Goal: Task Accomplishment & Management: Manage account settings

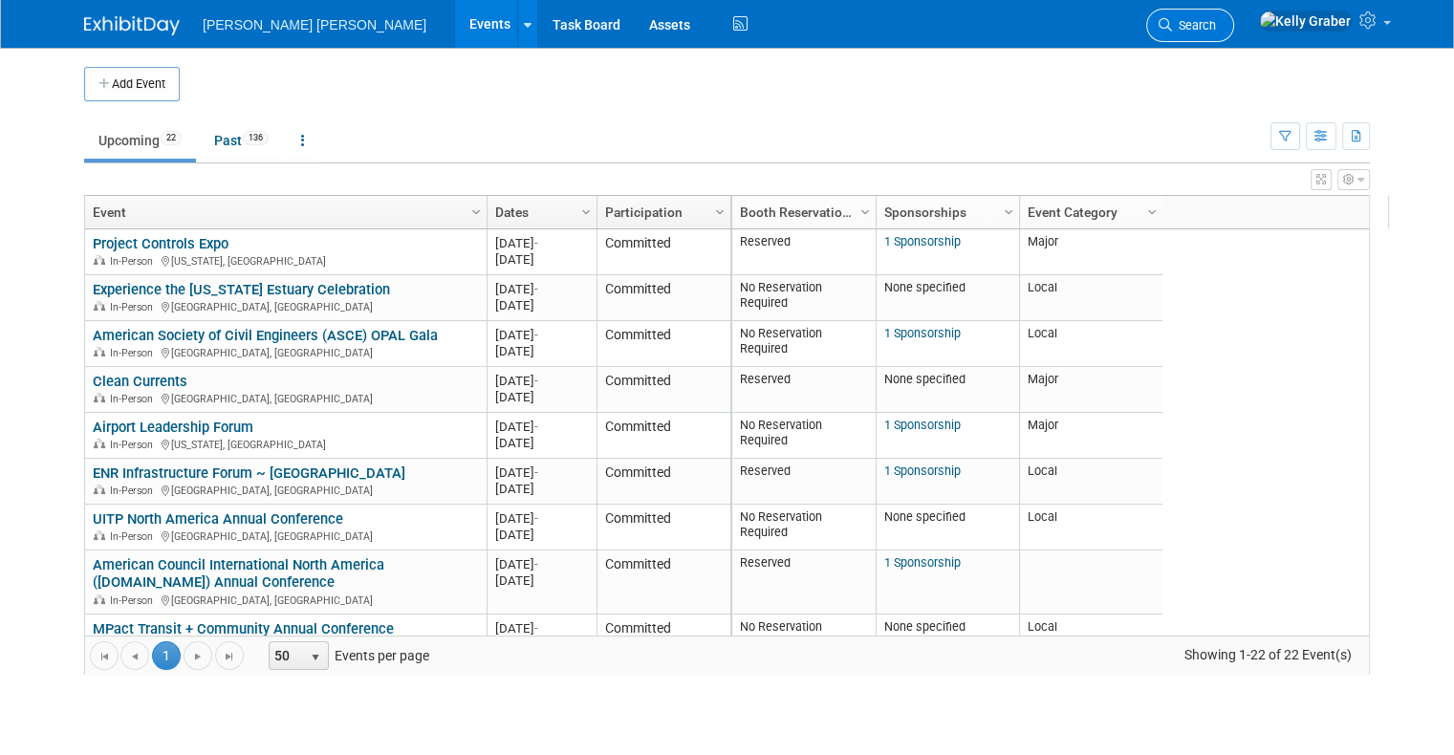
click at [1234, 39] on link "Search" at bounding box center [1190, 25] width 88 height 33
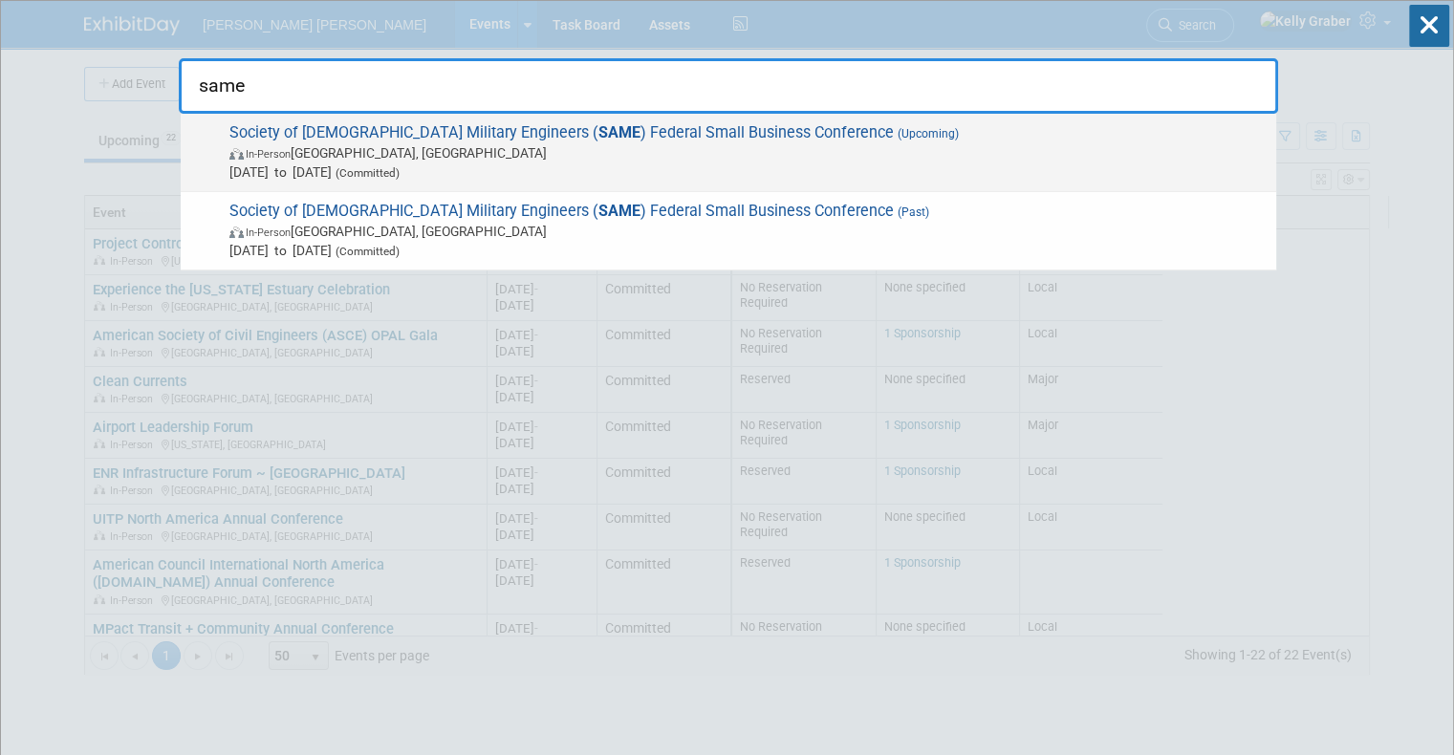
type input "same"
click at [556, 163] on span "[DATE] to [DATE] (Committed)" at bounding box center [747, 172] width 1037 height 19
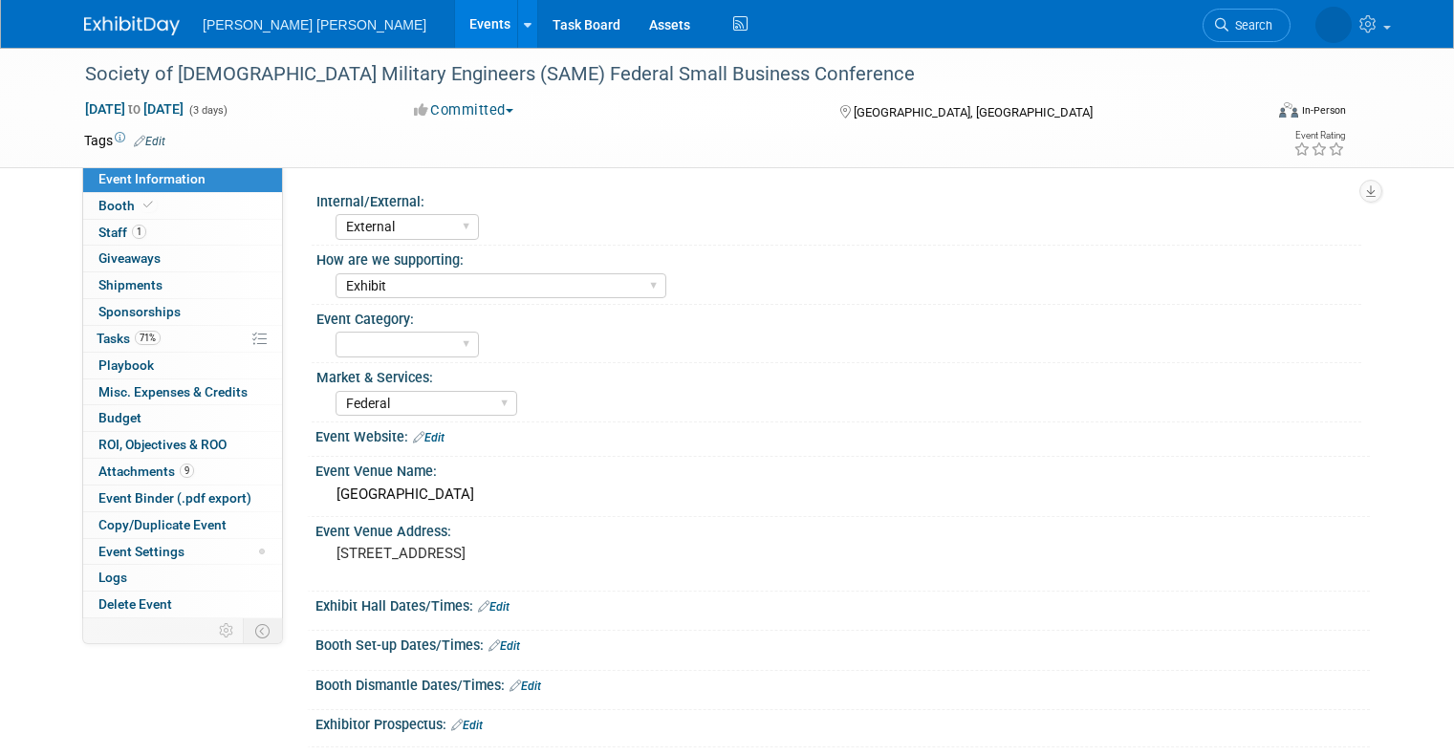
select select "External"
select select "Exhibit"
select select "Federal"
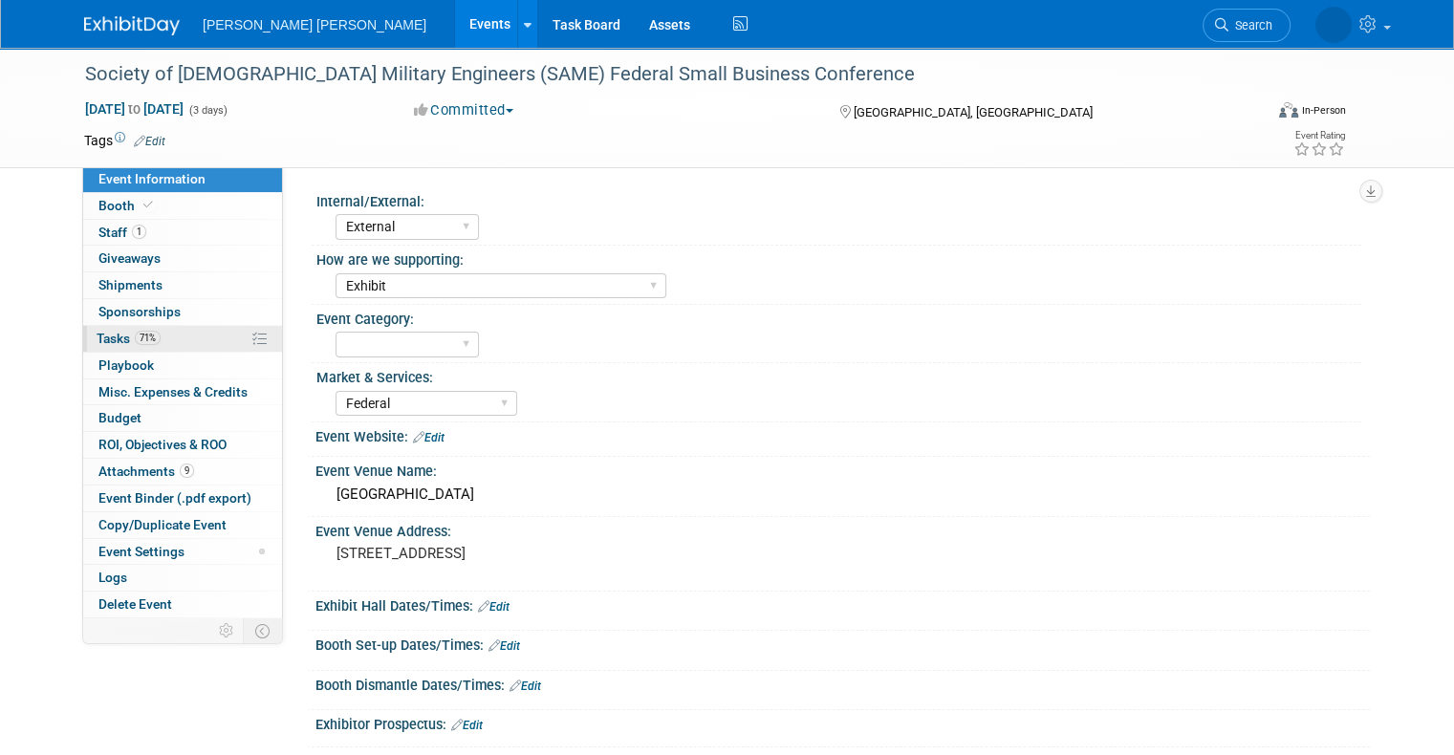
click at [97, 338] on span "Tasks 71%" at bounding box center [129, 338] width 64 height 15
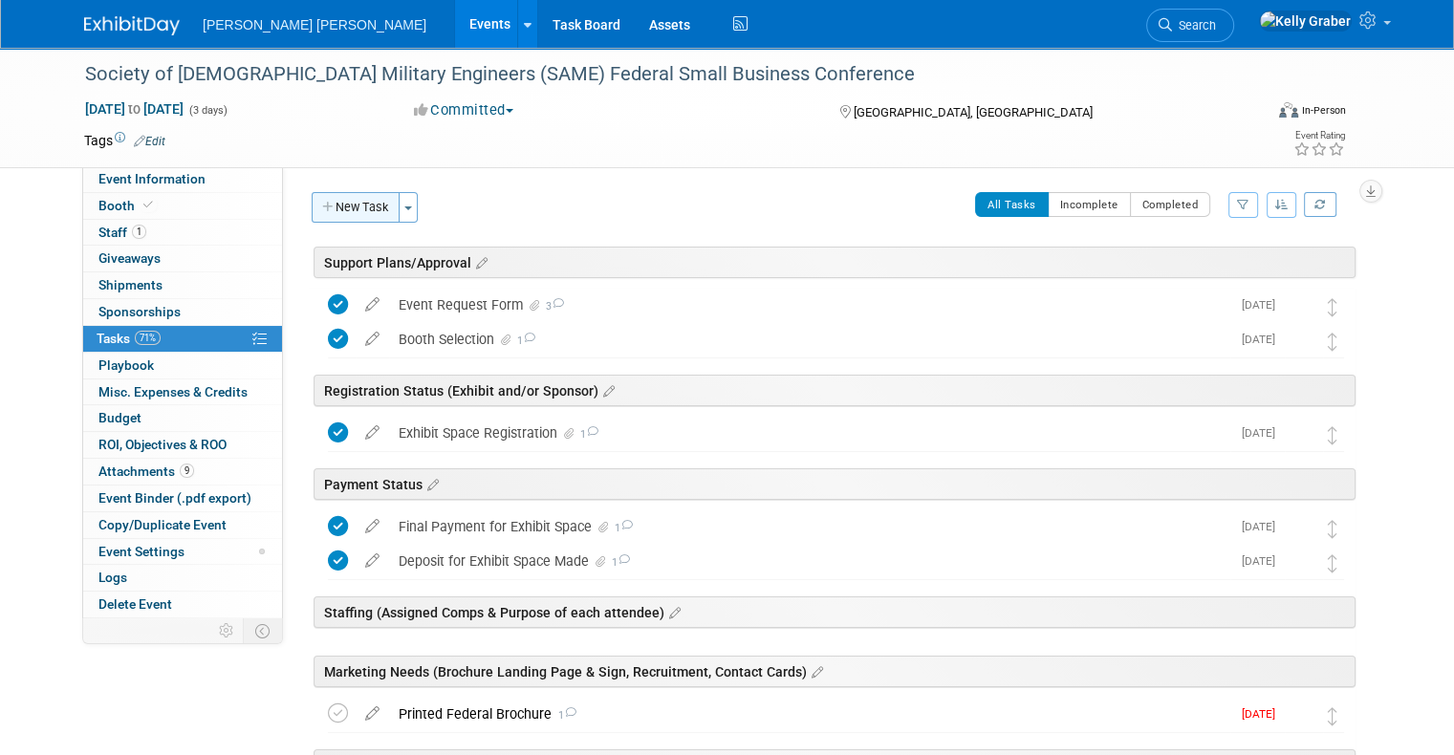
click at [352, 198] on button "New Task" at bounding box center [356, 207] width 88 height 31
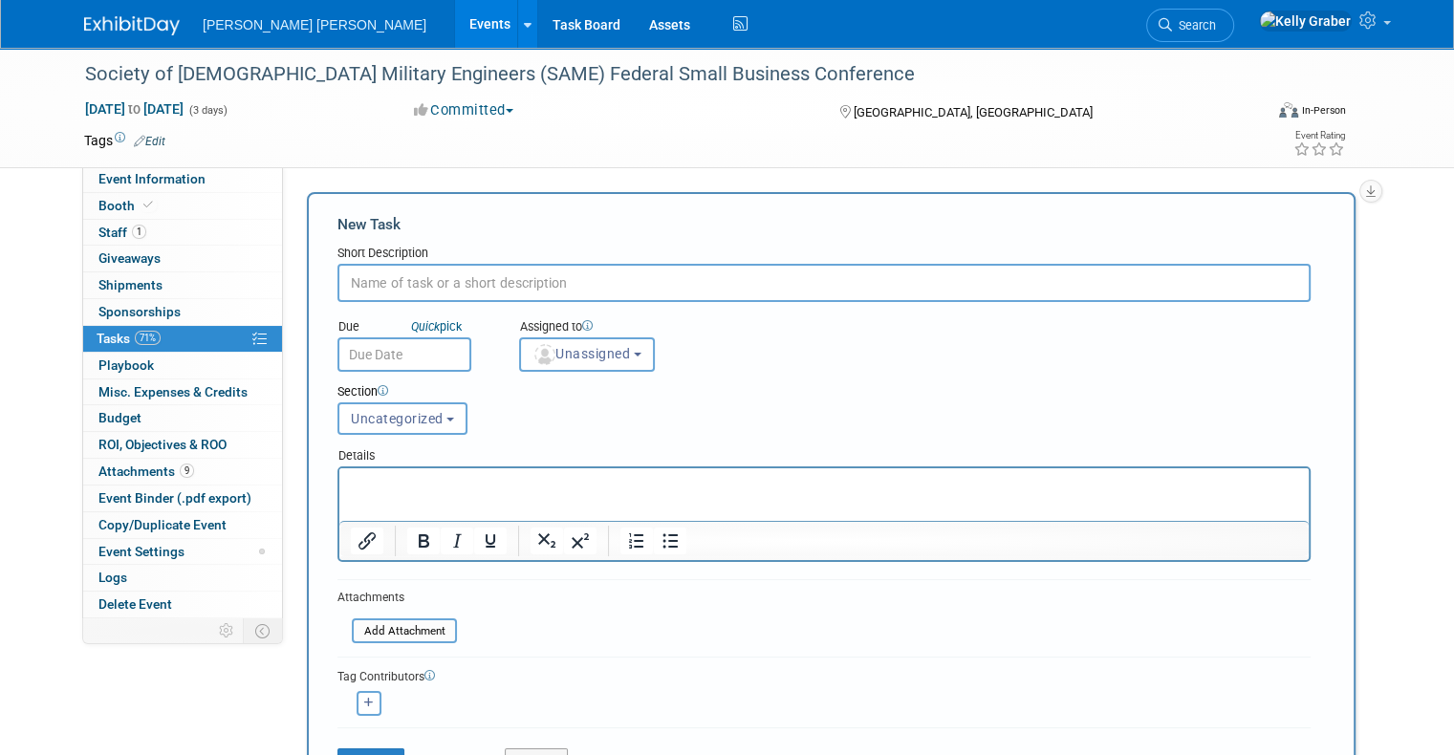
click at [397, 283] on input "text" at bounding box center [823, 283] width 973 height 38
type input "Giveaways Requested"
click at [619, 349] on button "Unassigned" at bounding box center [587, 354] width 136 height 34
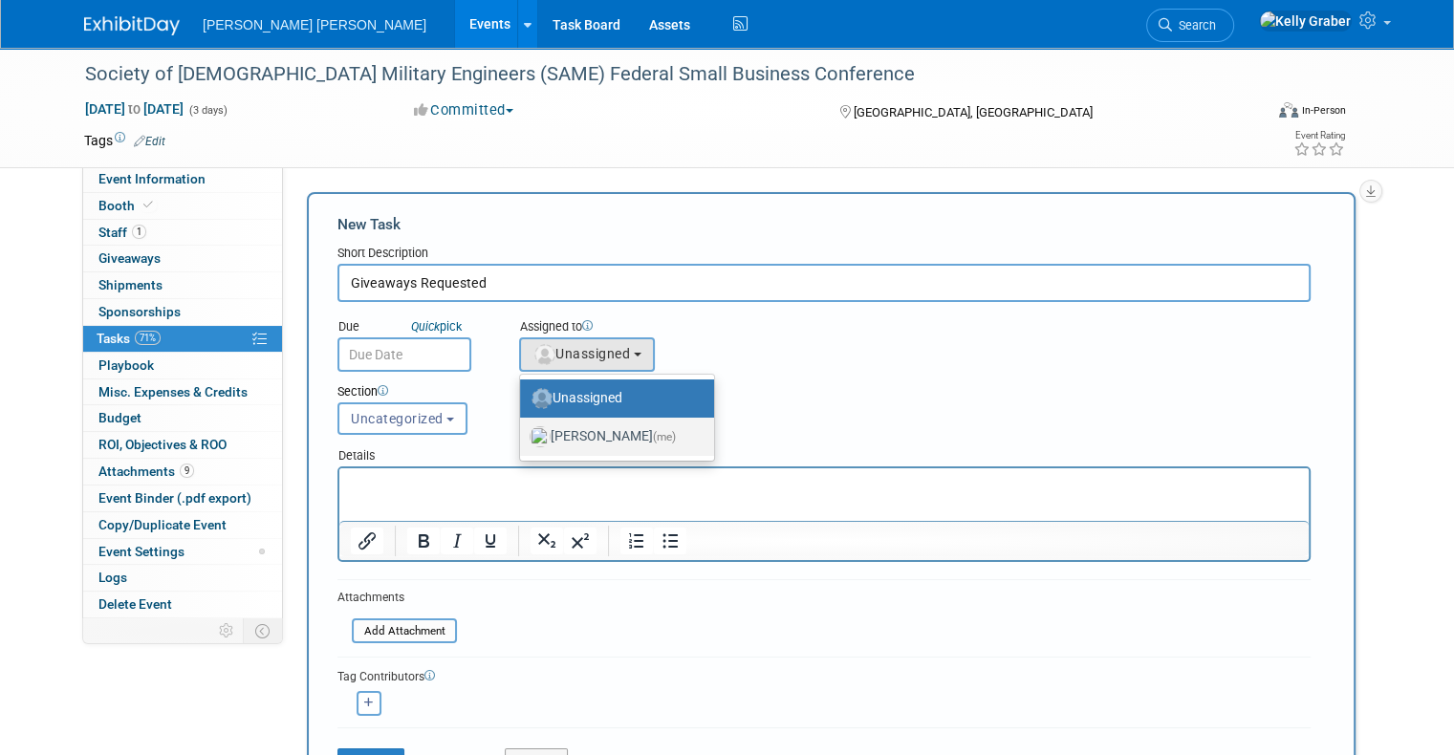
click at [653, 430] on span "(me)" at bounding box center [664, 436] width 23 height 13
click at [523, 430] on input "Kelly Graber (me)" at bounding box center [516, 434] width 12 height 12
select select "ec37184c-c01f-4f21-939d-fe7fd02e2e7e"
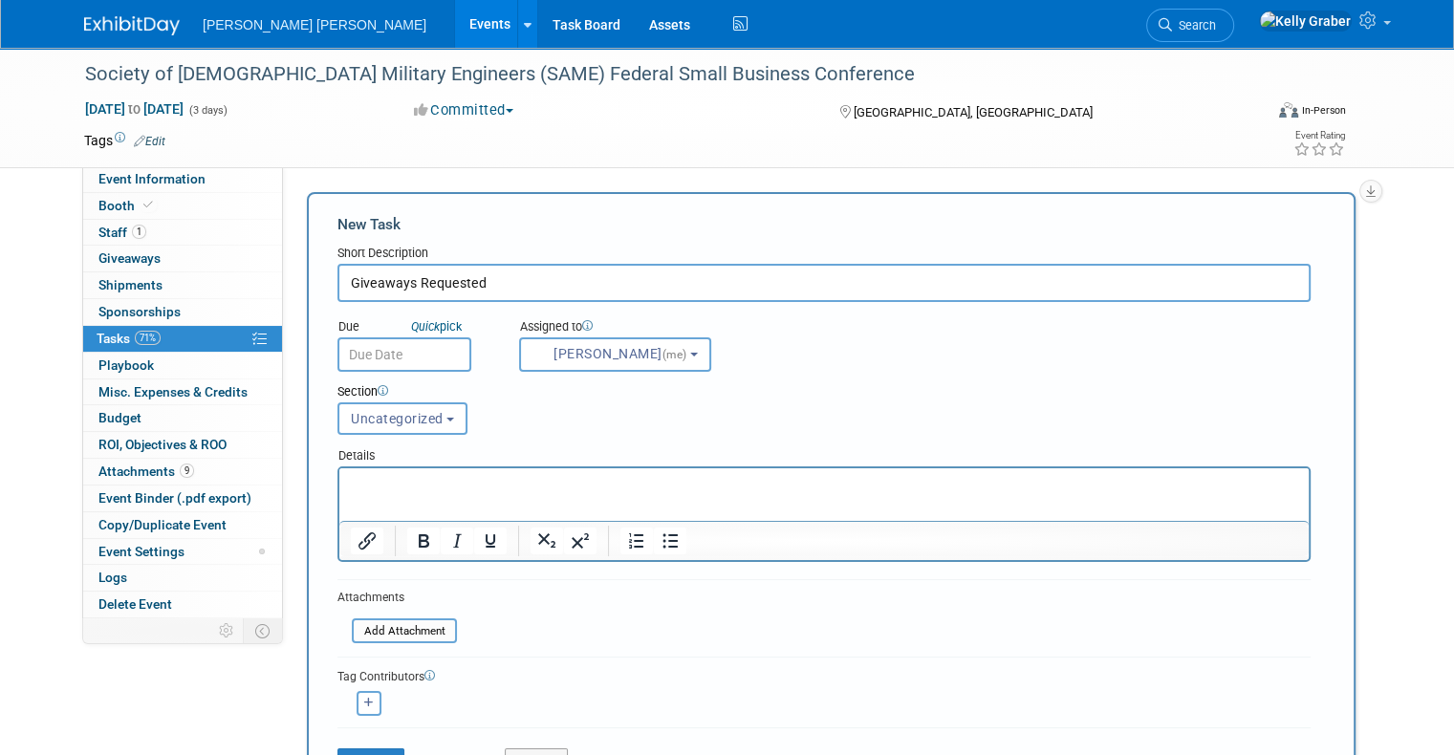
click at [394, 350] on input "text" at bounding box center [404, 354] width 134 height 34
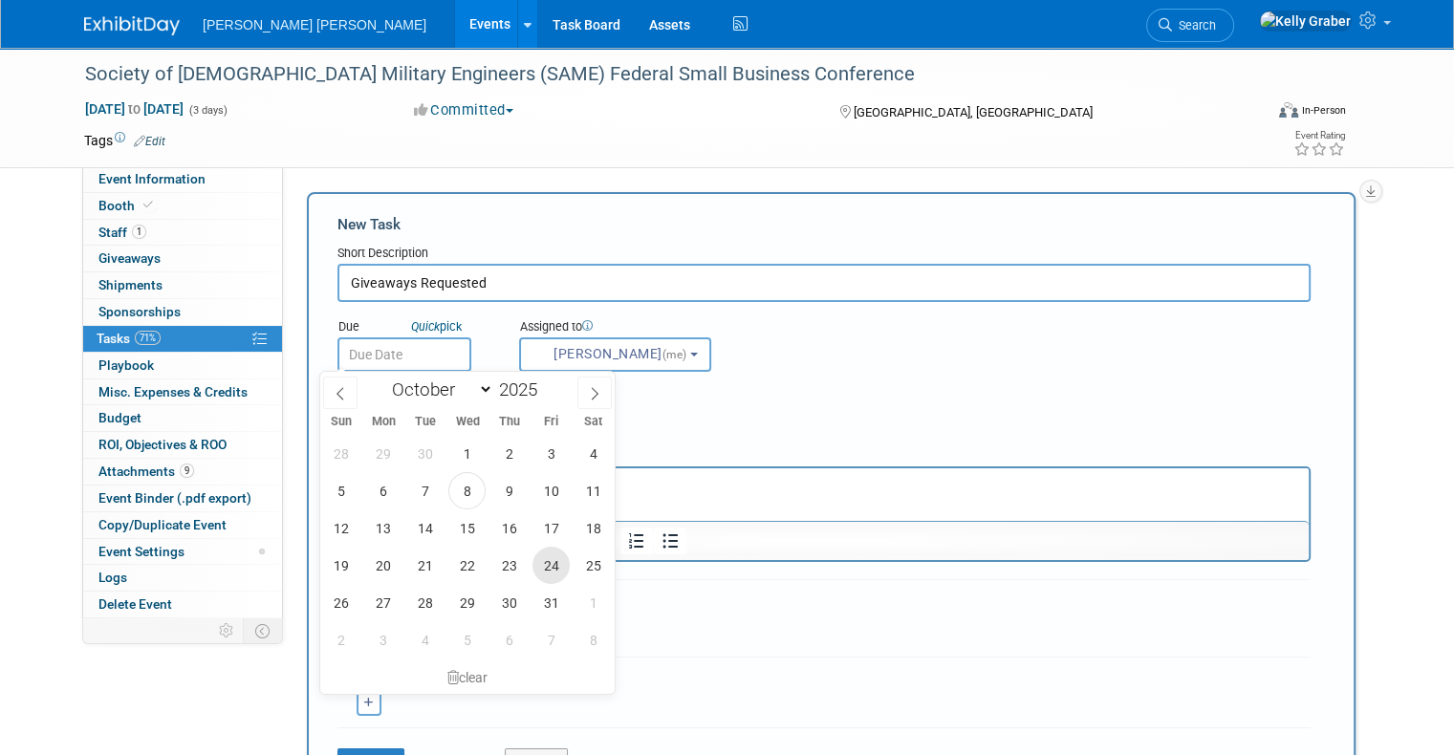
click at [546, 558] on span "24" at bounding box center [550, 565] width 37 height 37
type input "Oct 24, 2025"
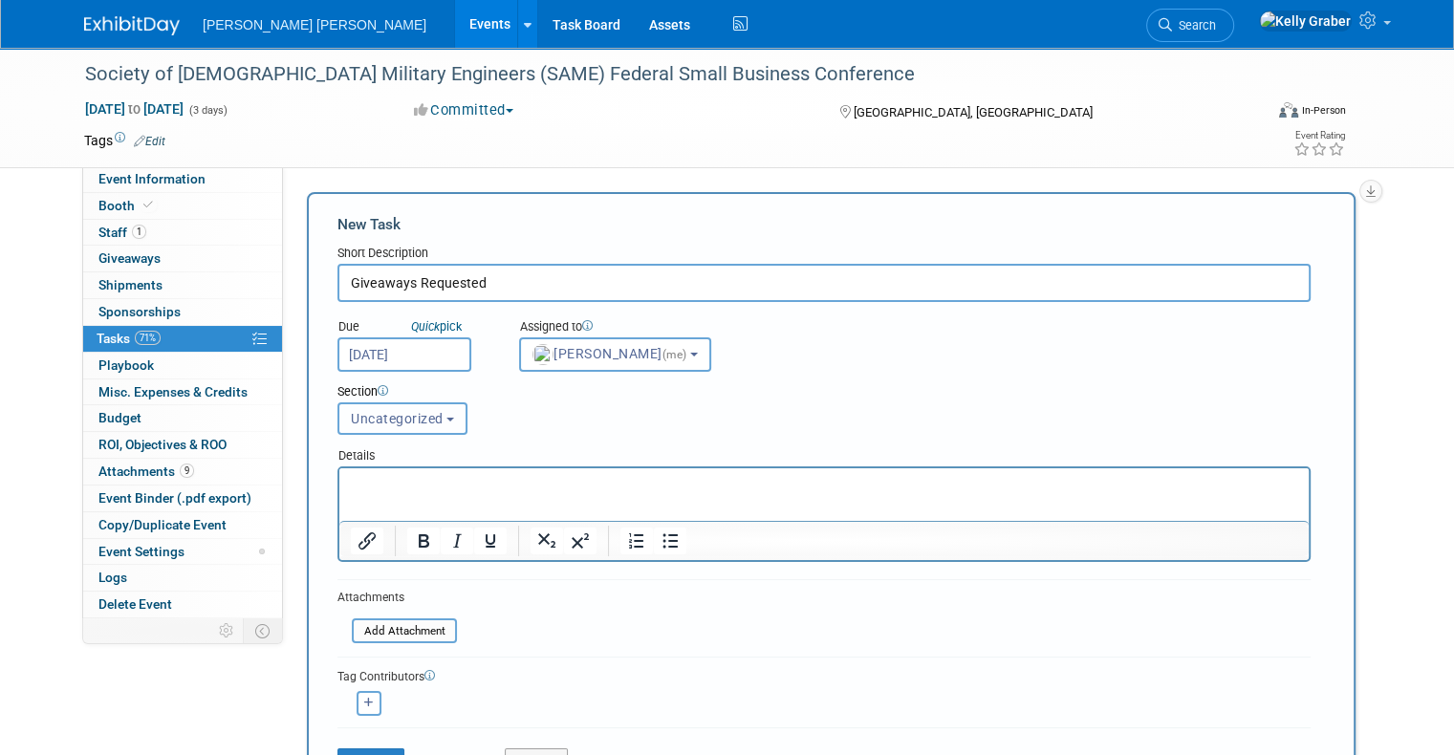
click at [390, 420] on span "Uncategorized" at bounding box center [397, 418] width 93 height 15
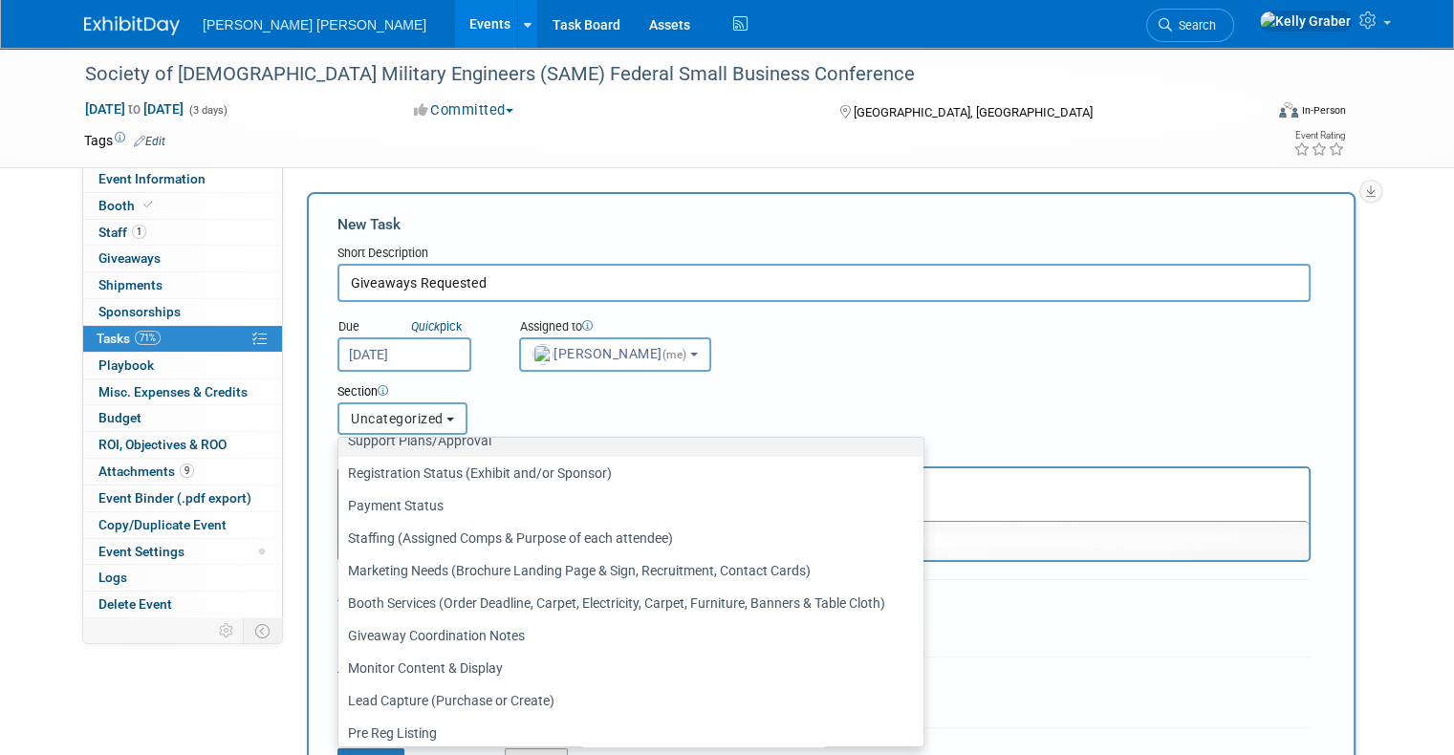
scroll to position [90, 0]
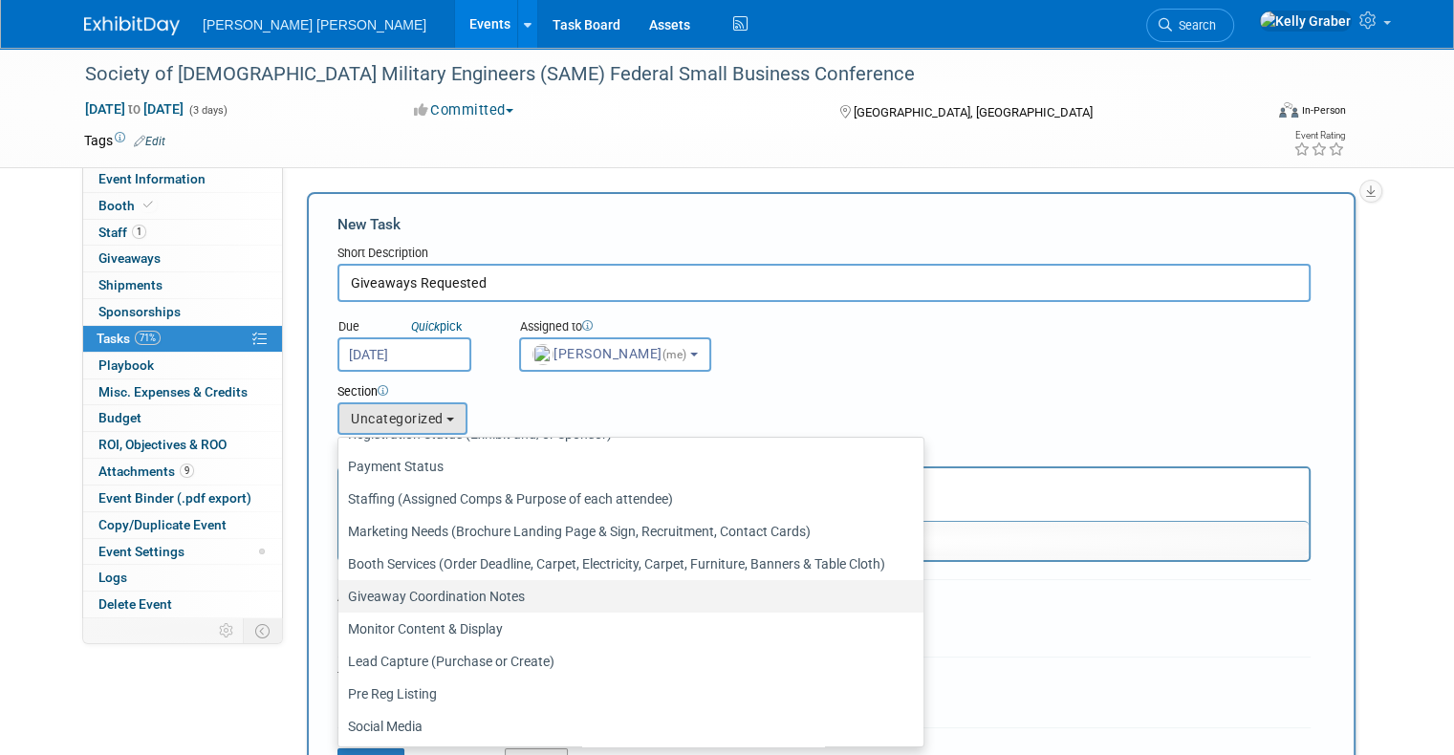
click at [394, 586] on label "Giveaway Coordination Notes" at bounding box center [626, 596] width 556 height 25
click at [341, 591] on input "Giveaway Coordination Notes" at bounding box center [335, 597] width 12 height 12
select select "11256410"
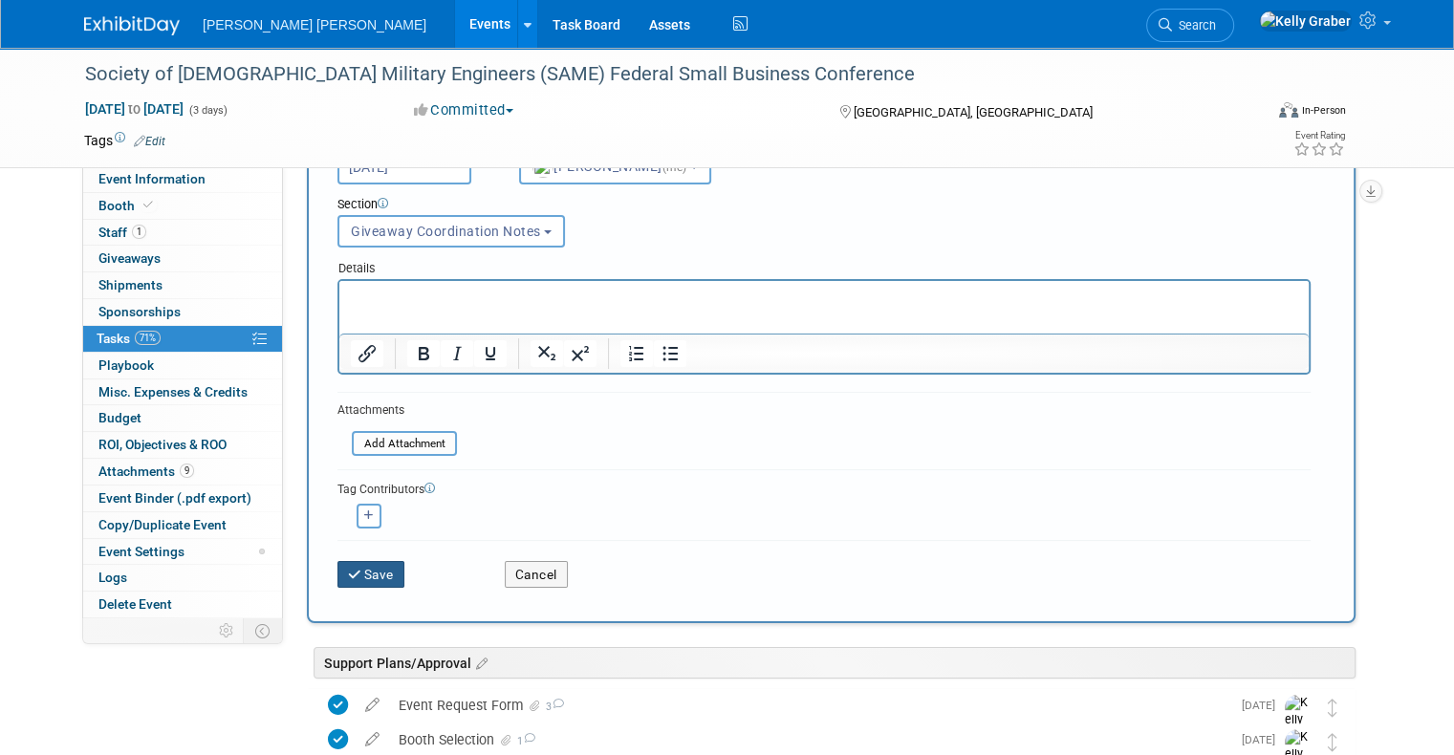
scroll to position [191, 0]
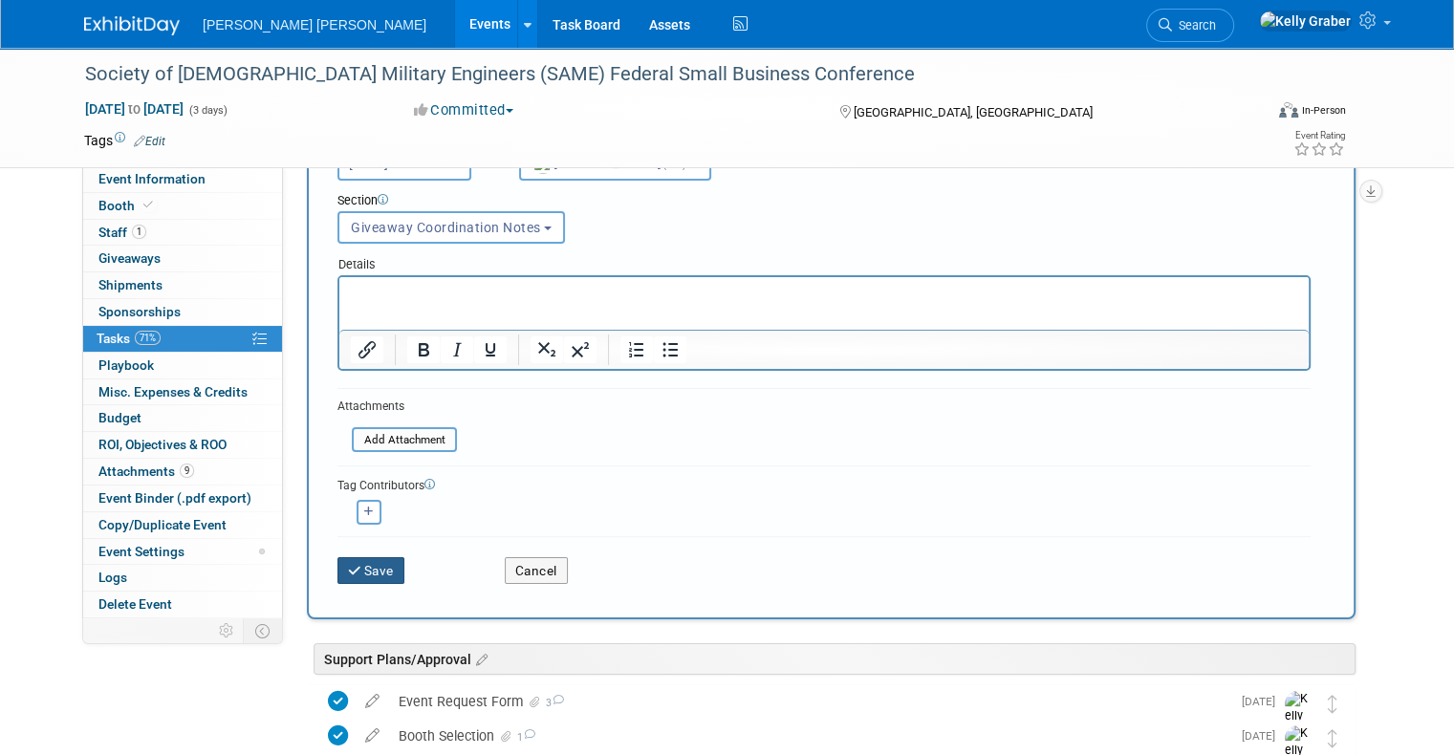
click at [372, 568] on button "Save" at bounding box center [370, 570] width 67 height 27
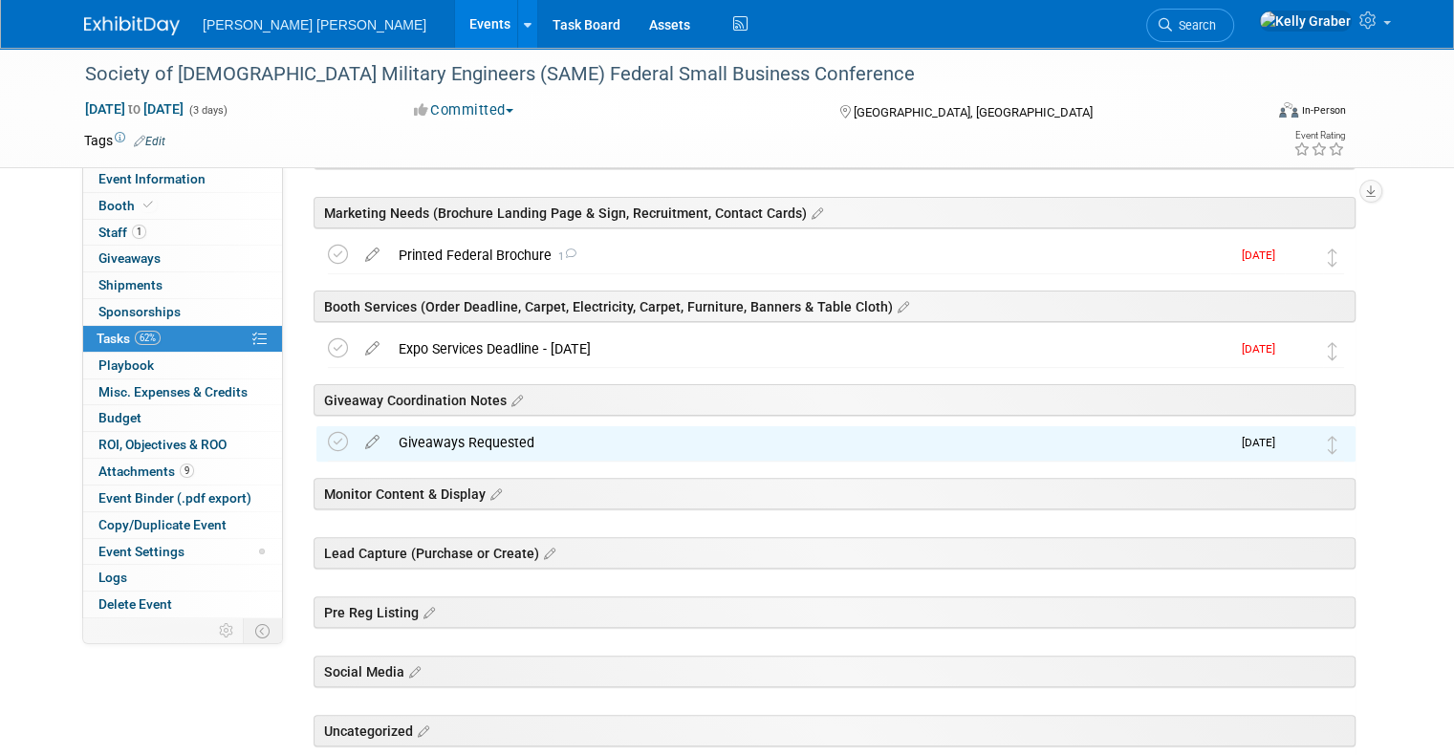
scroll to position [478, 0]
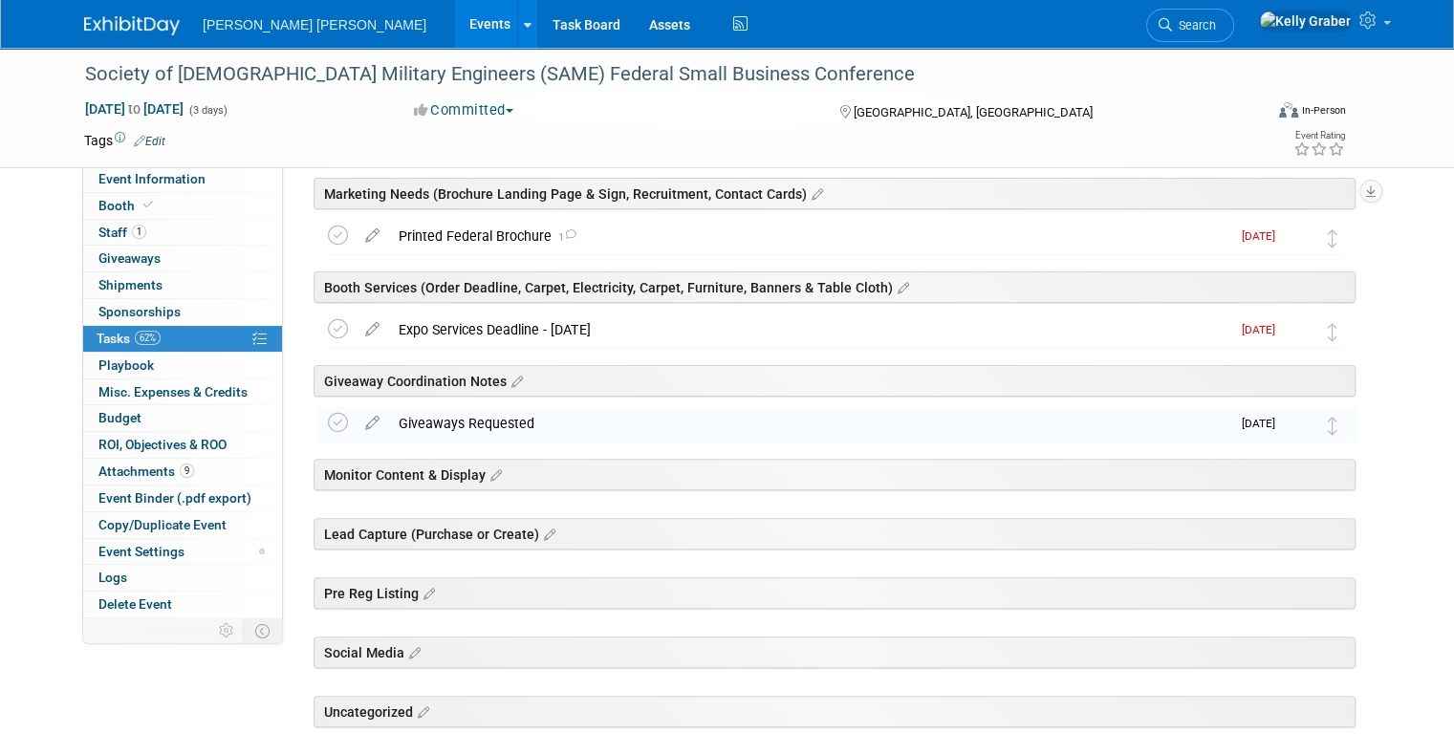
click at [440, 426] on div "Giveaways Requested" at bounding box center [809, 423] width 841 height 33
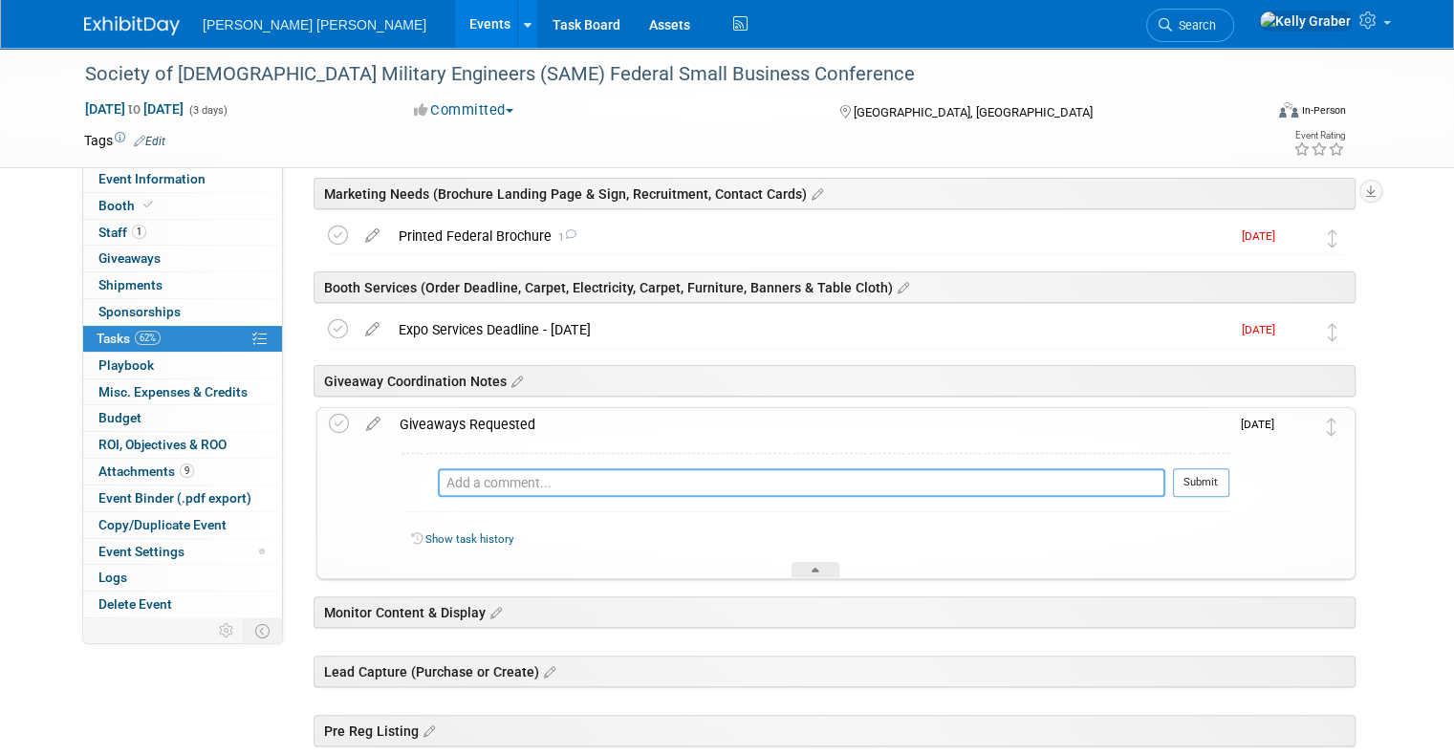
click at [459, 485] on textarea at bounding box center [801, 482] width 727 height 29
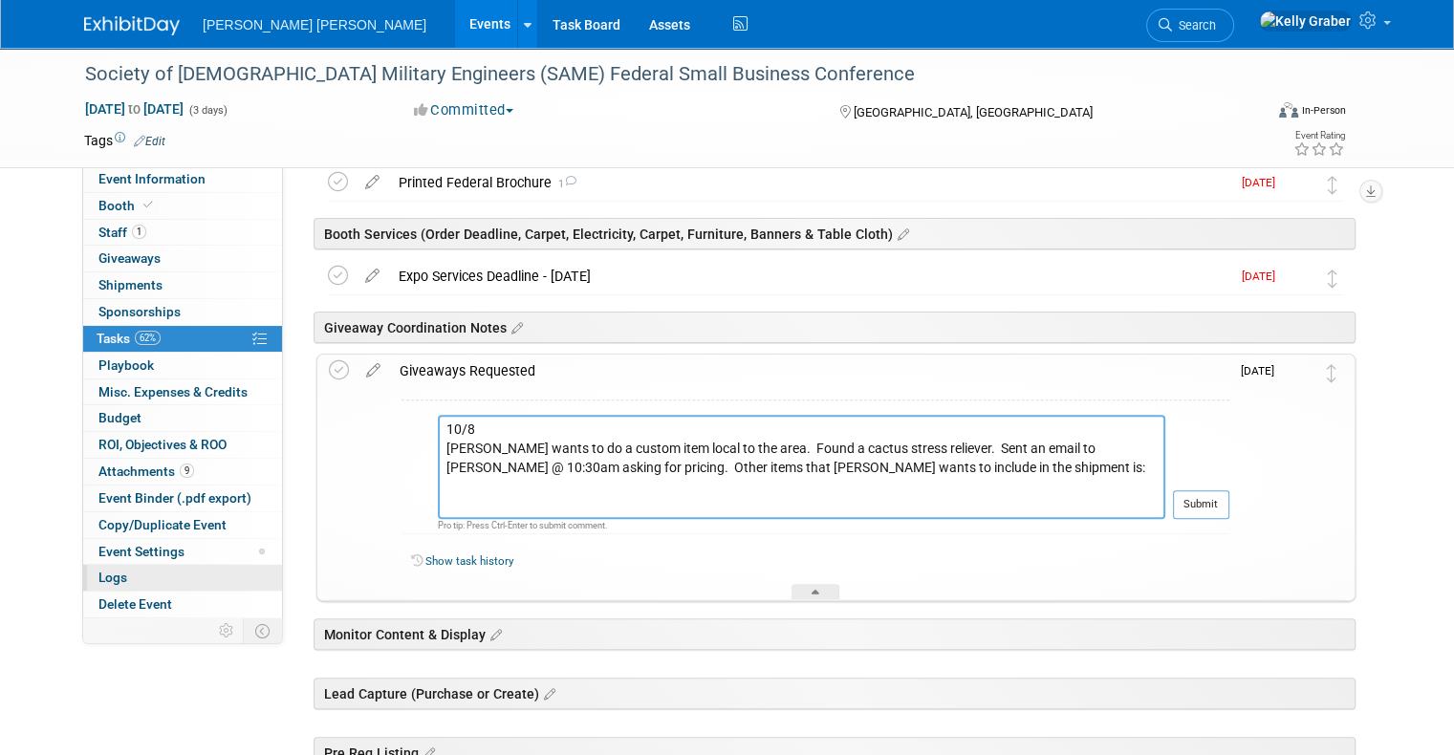
scroll to position [574, 0]
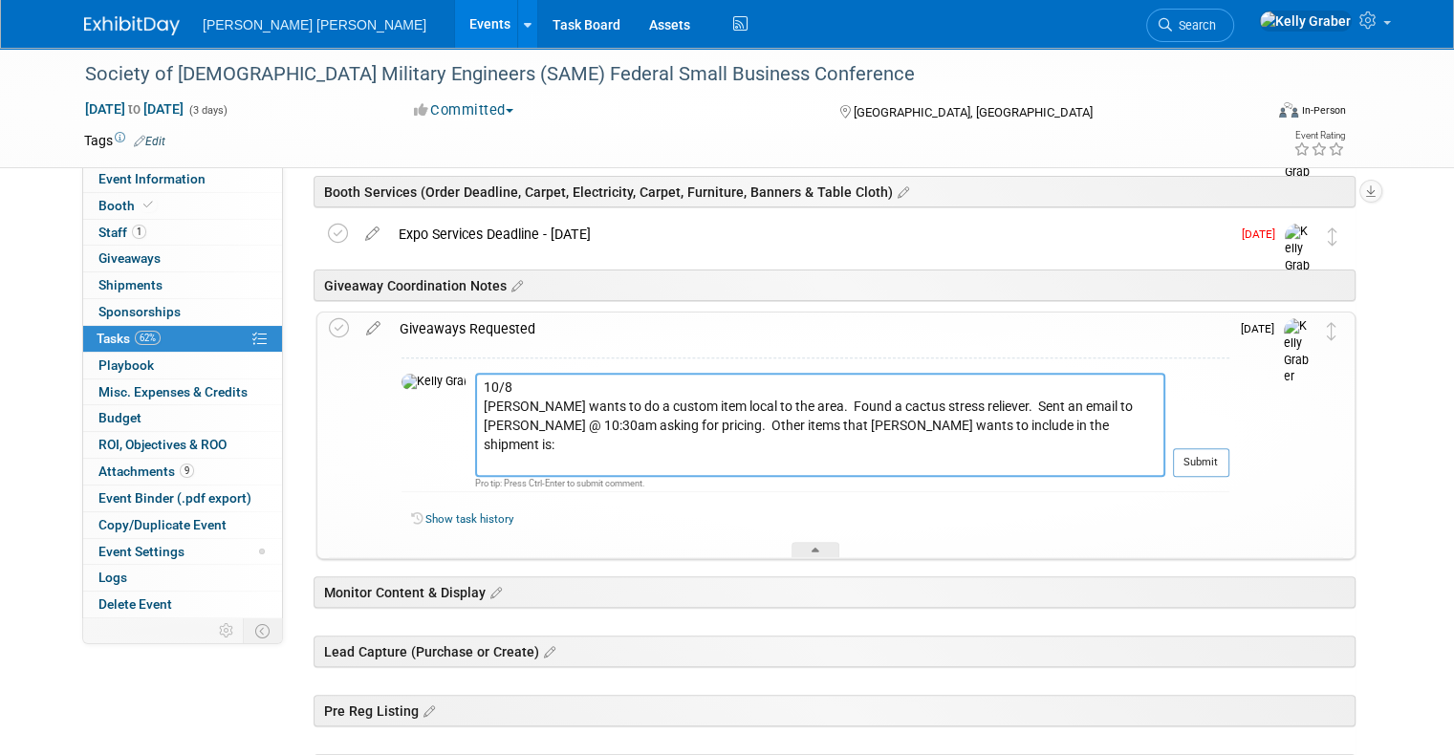
paste textarea "1. Cactus Stress Reliever – 100 pieces 2. MM eco notebooks – 50 pieces 3. Bambo…"
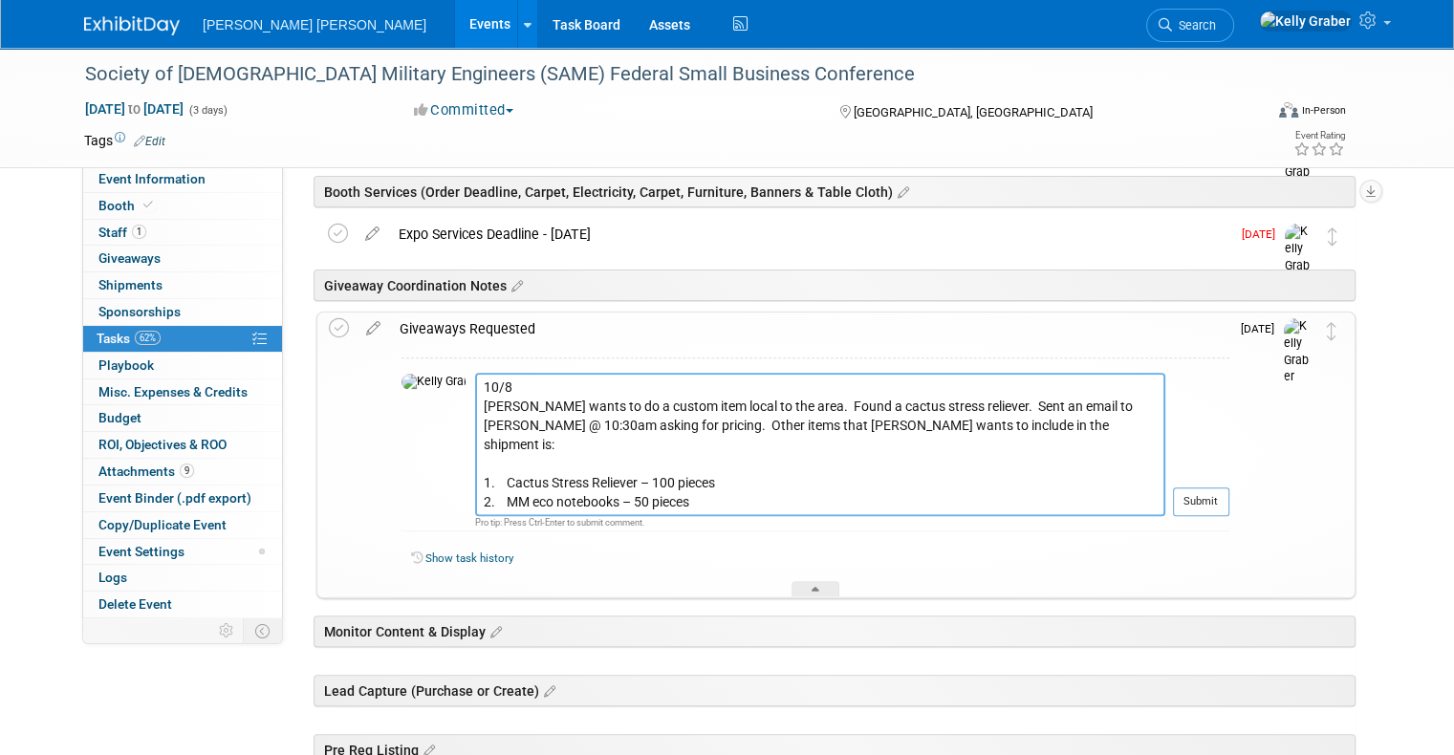
scroll to position [37, 0]
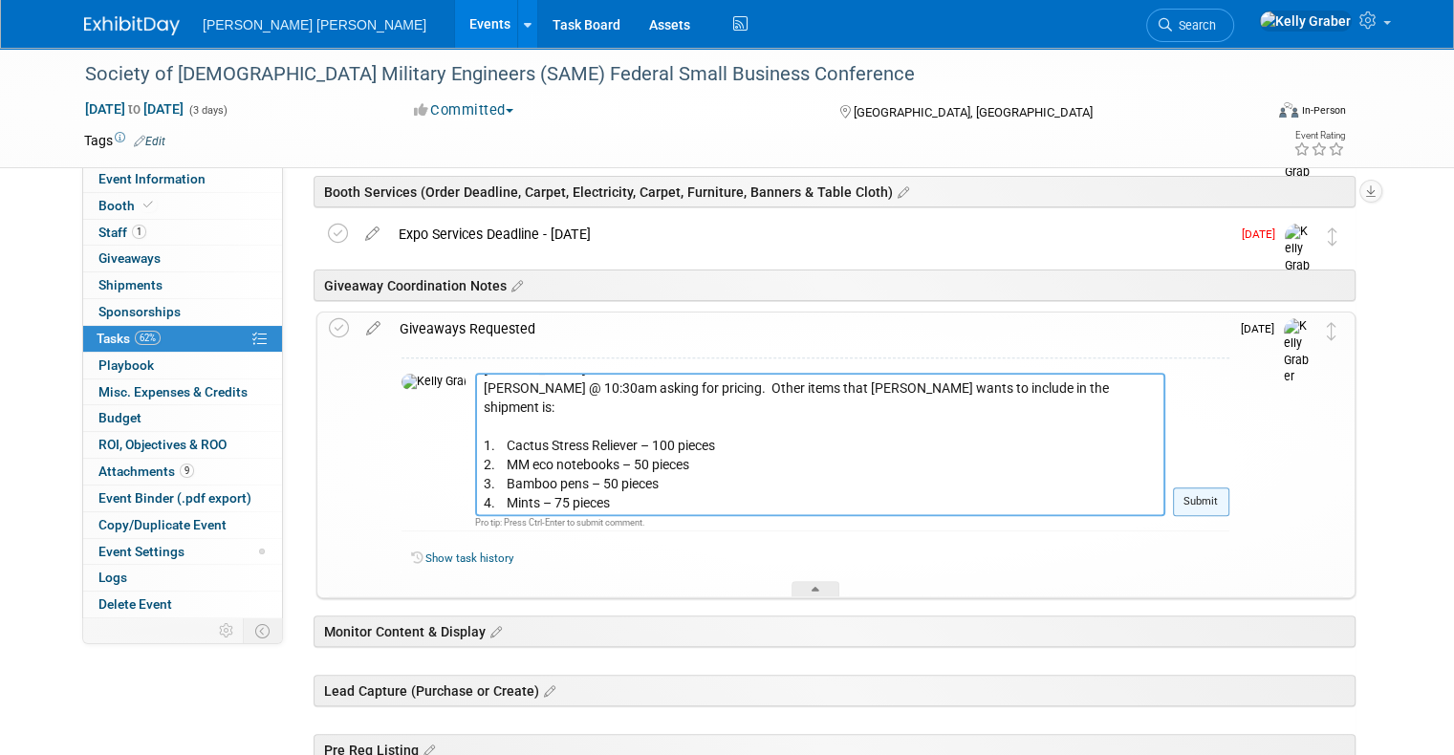
type textarea "10/8 Paula wants to do a custom item local to the area. Found a cactus stress r…"
click at [1229, 497] on button "Submit" at bounding box center [1201, 502] width 56 height 29
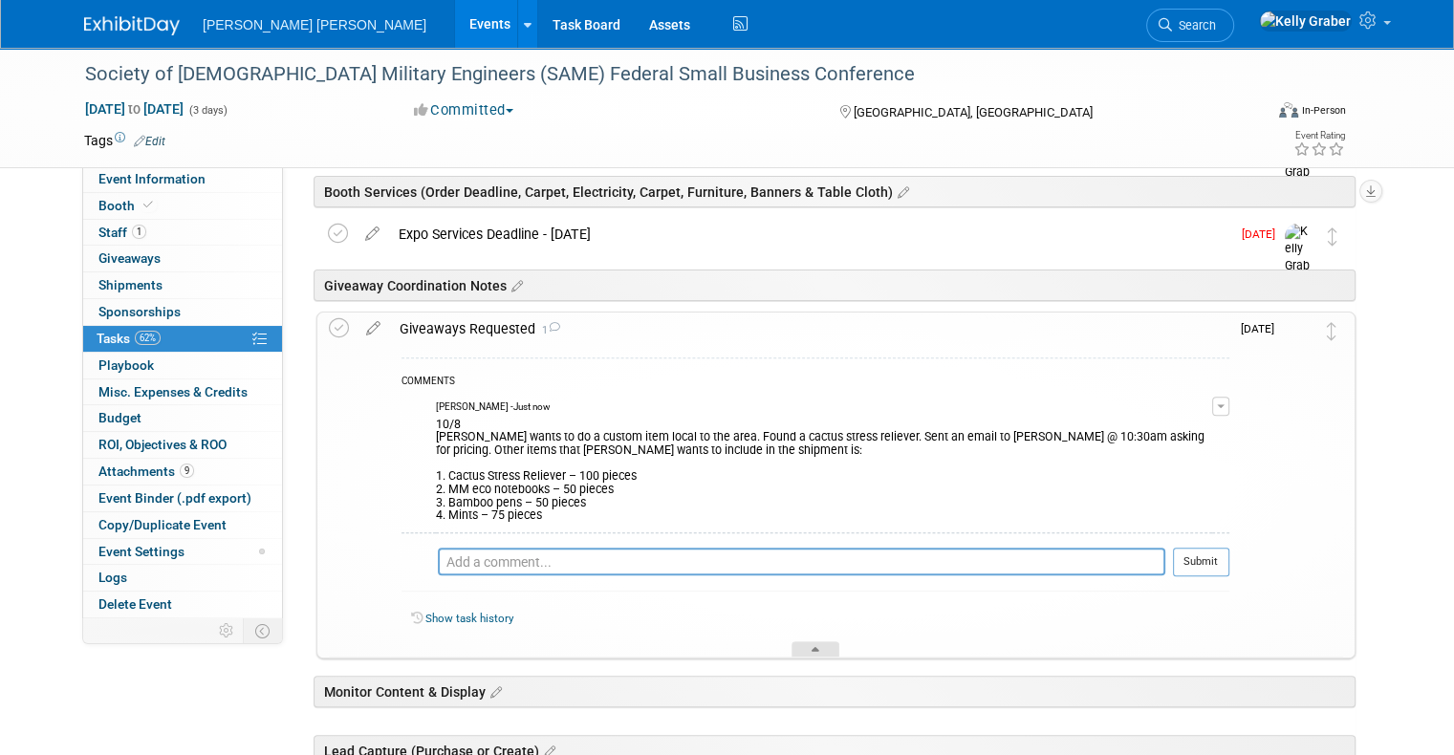
click at [818, 647] on icon at bounding box center [816, 652] width 8 height 11
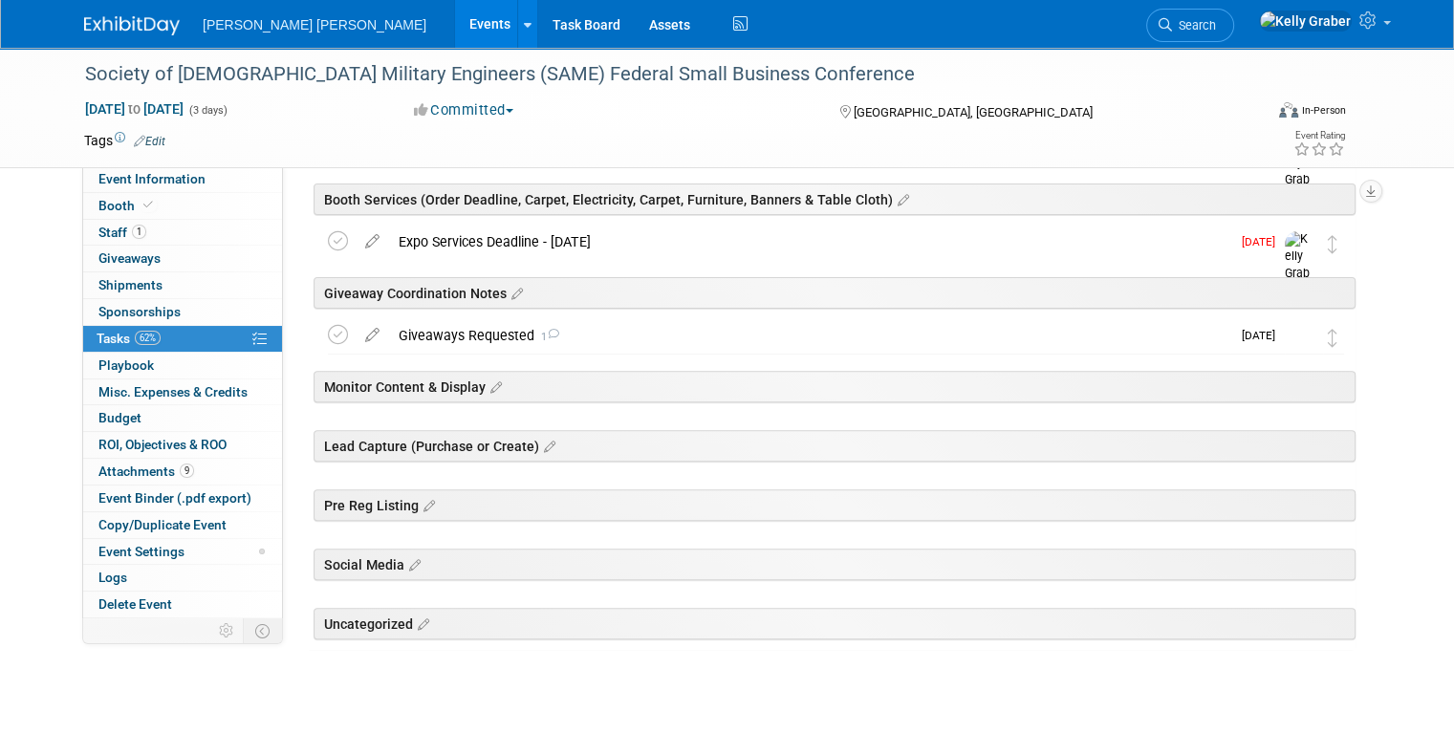
scroll to position [0, 0]
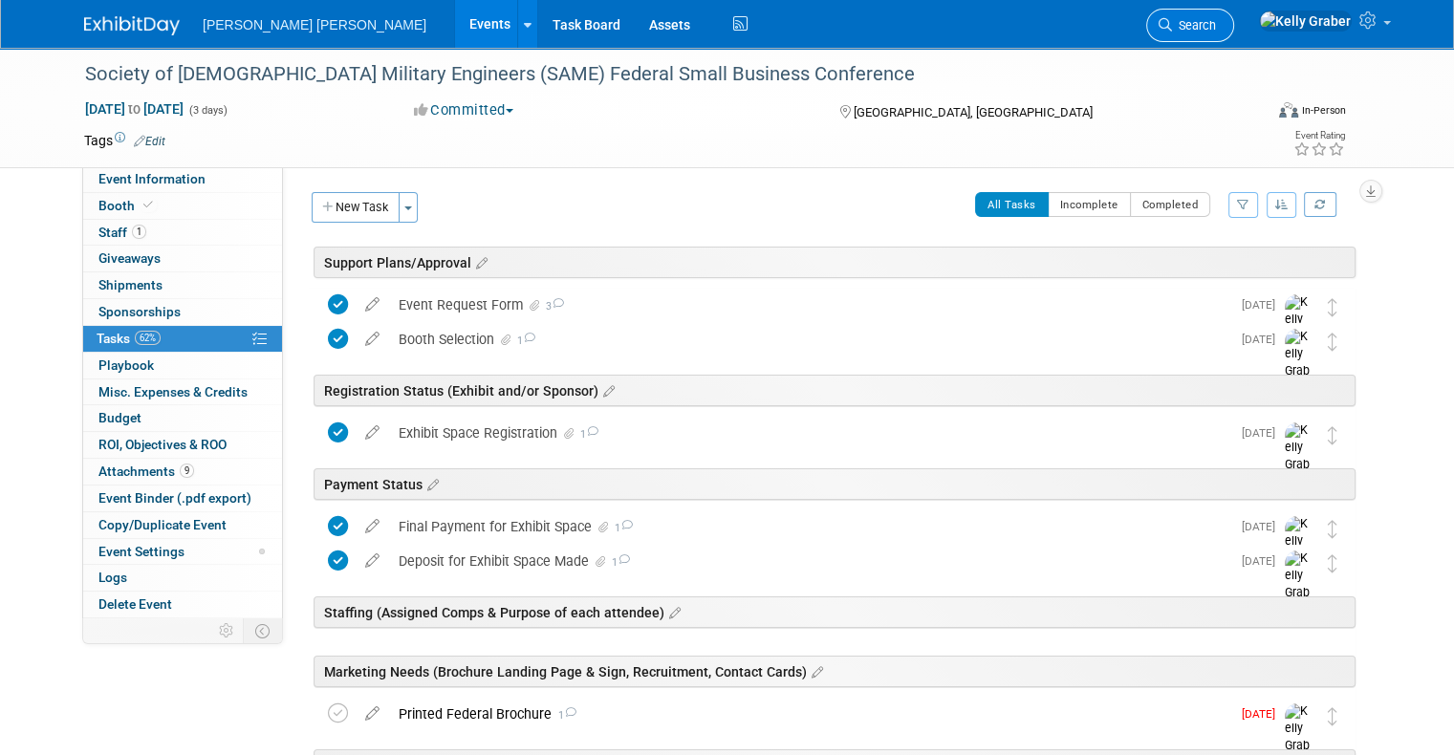
click at [1216, 27] on span "Search" at bounding box center [1194, 25] width 44 height 14
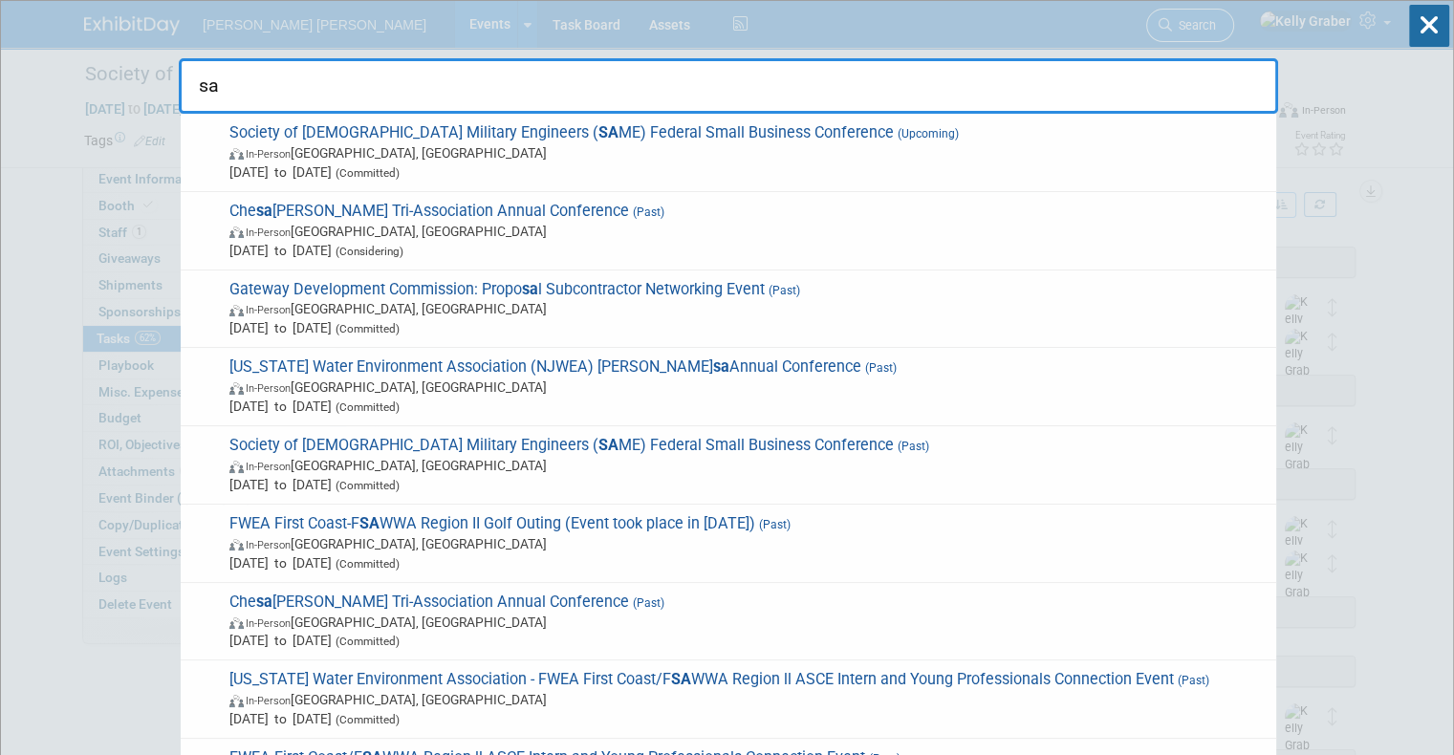
type input "s"
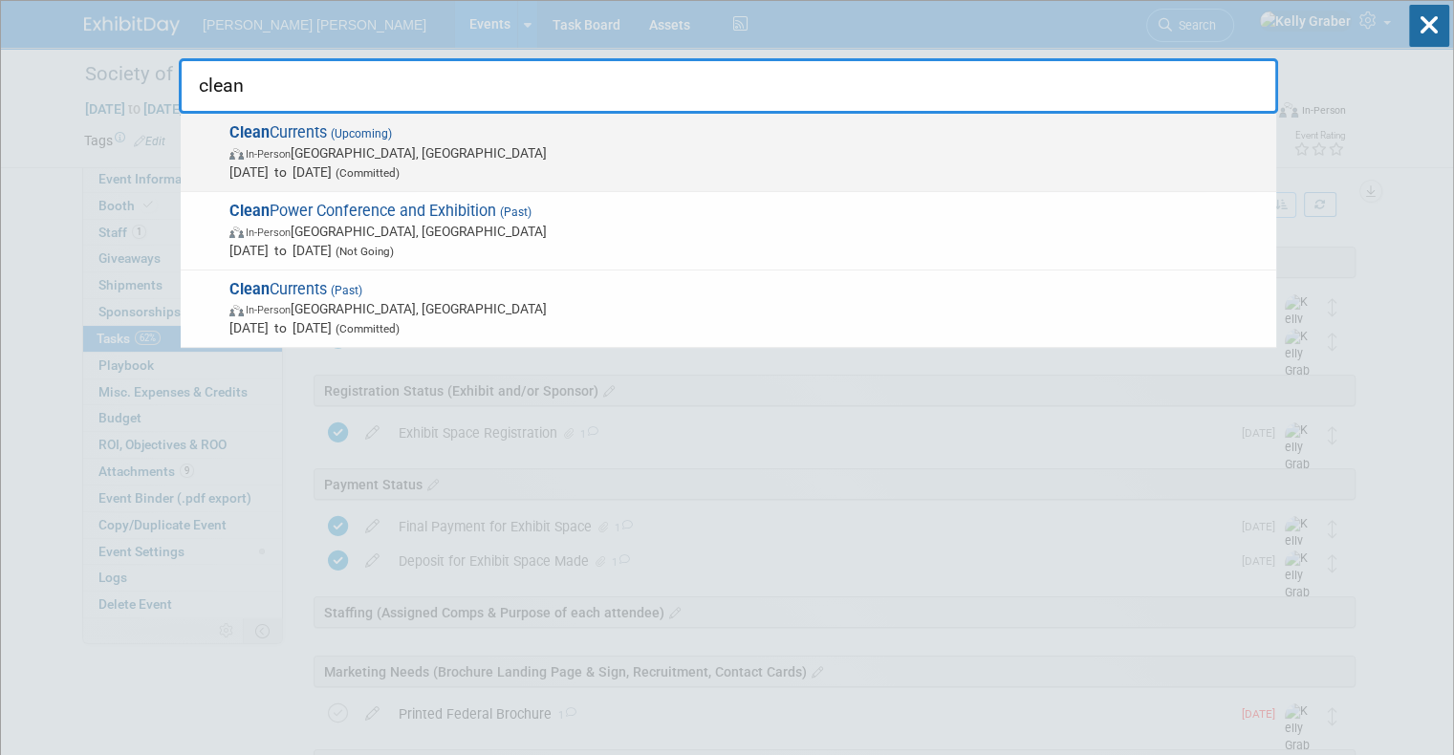
type input "clean"
click at [554, 166] on span "Oct 14, 2025 to Oct 17, 2025 (Committed)" at bounding box center [747, 172] width 1037 height 19
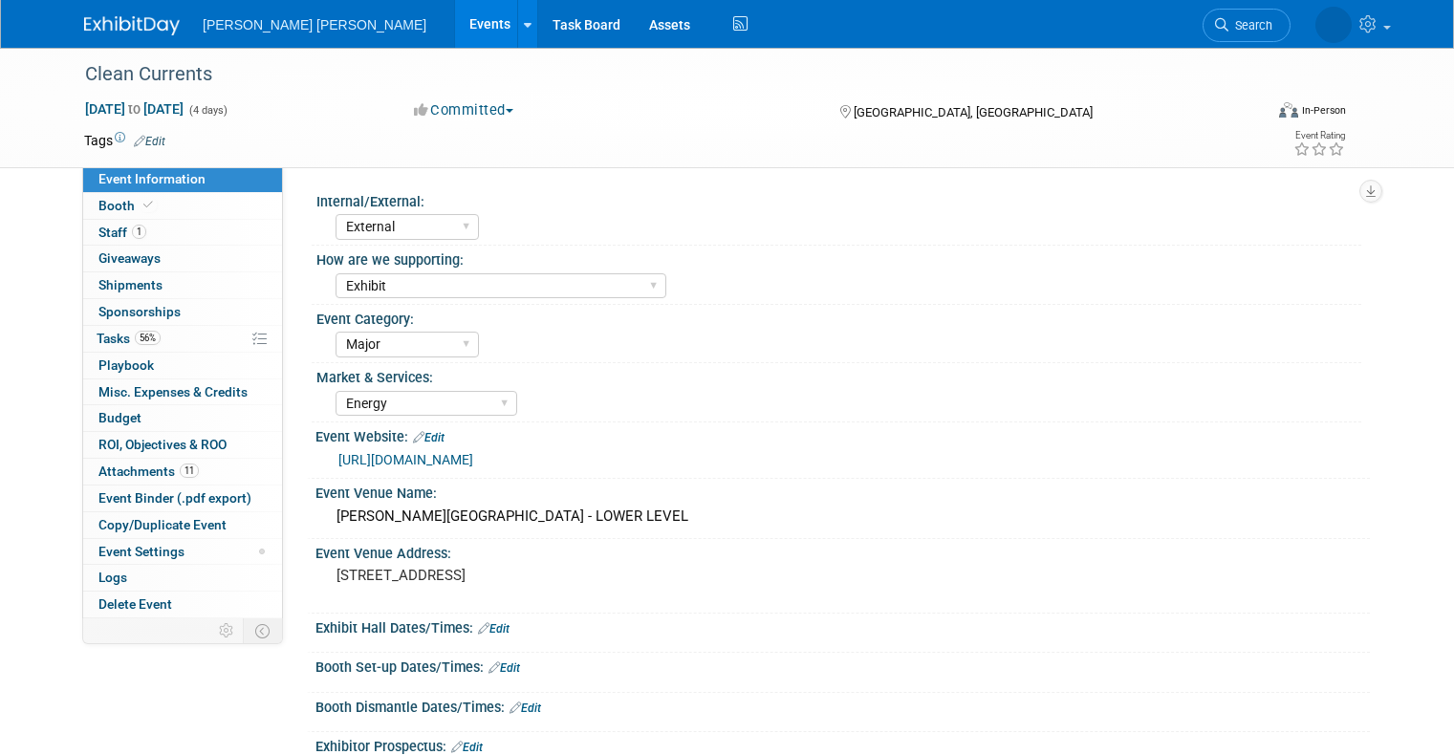
select select "External"
select select "Exhibit"
select select "Major"
select select "Energy"
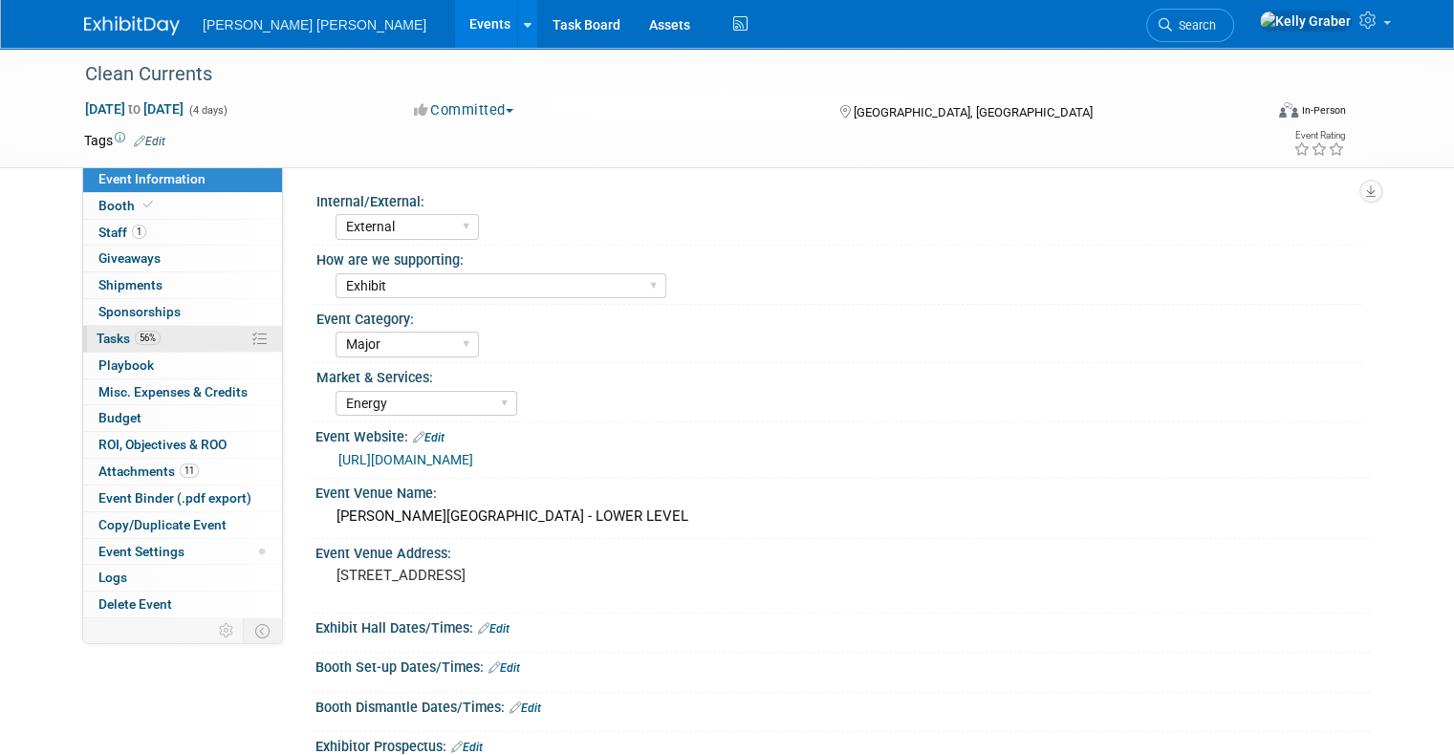
click at [98, 340] on span "Tasks 56%" at bounding box center [129, 338] width 64 height 15
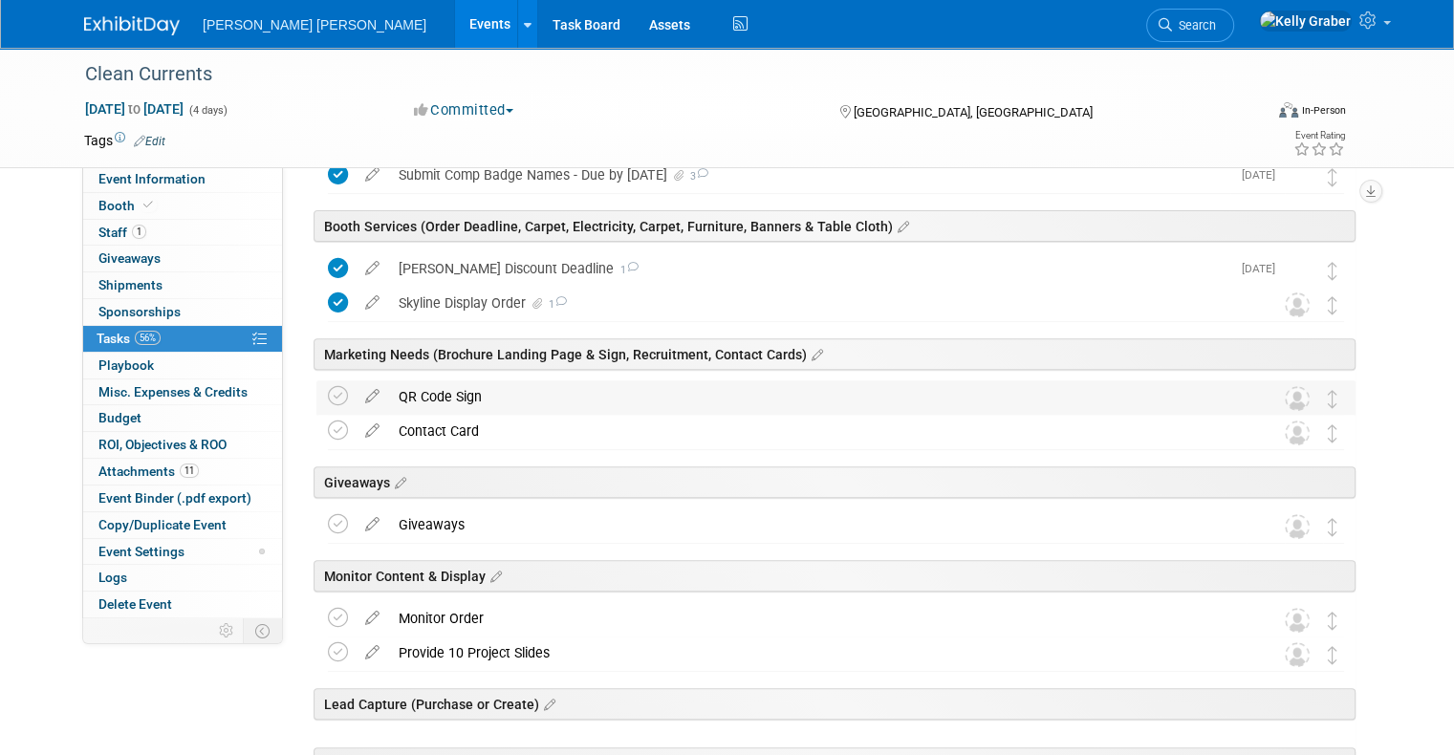
scroll to position [669, 0]
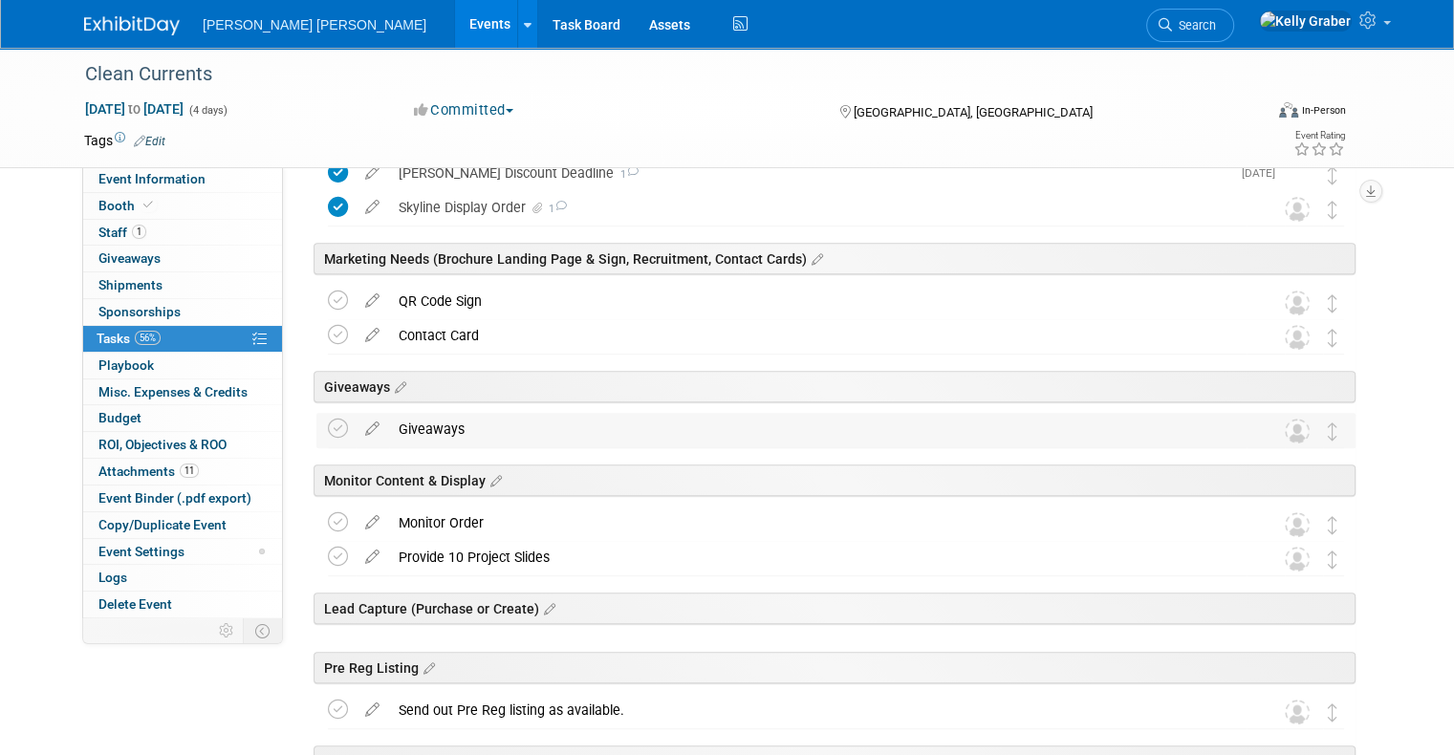
click at [553, 430] on div "Giveaways" at bounding box center [817, 429] width 857 height 33
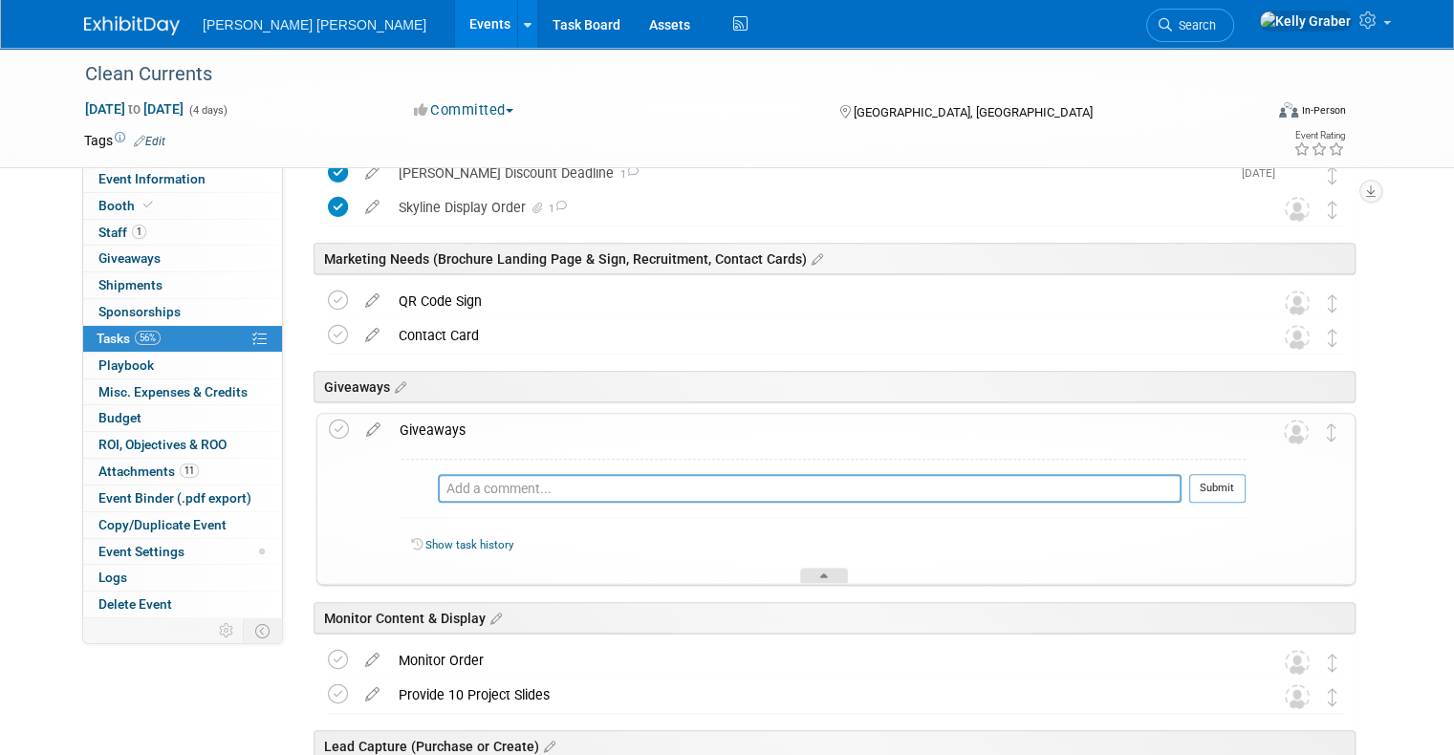
click at [828, 574] on div at bounding box center [824, 576] width 48 height 16
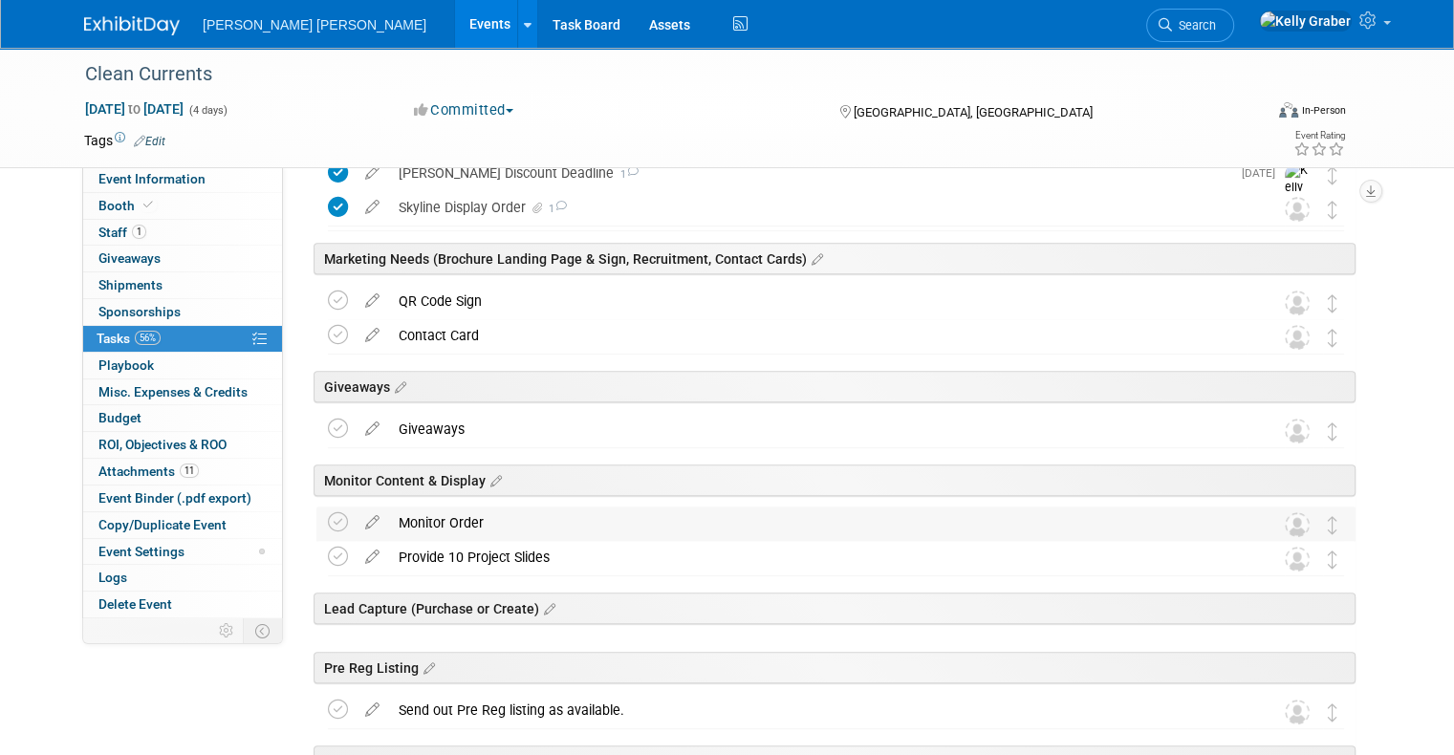
click at [577, 513] on div "Monitor Order" at bounding box center [817, 523] width 857 height 33
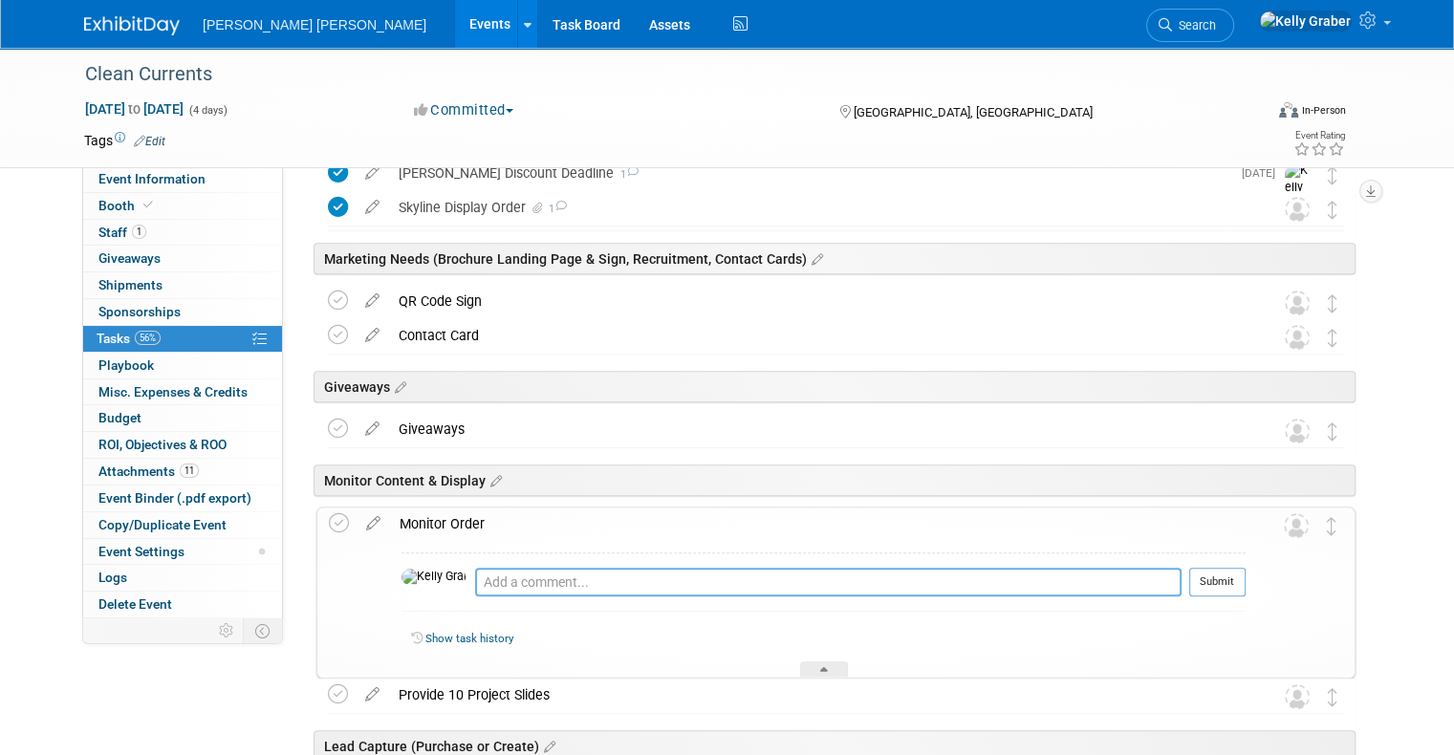
click at [573, 579] on textarea at bounding box center [828, 582] width 706 height 29
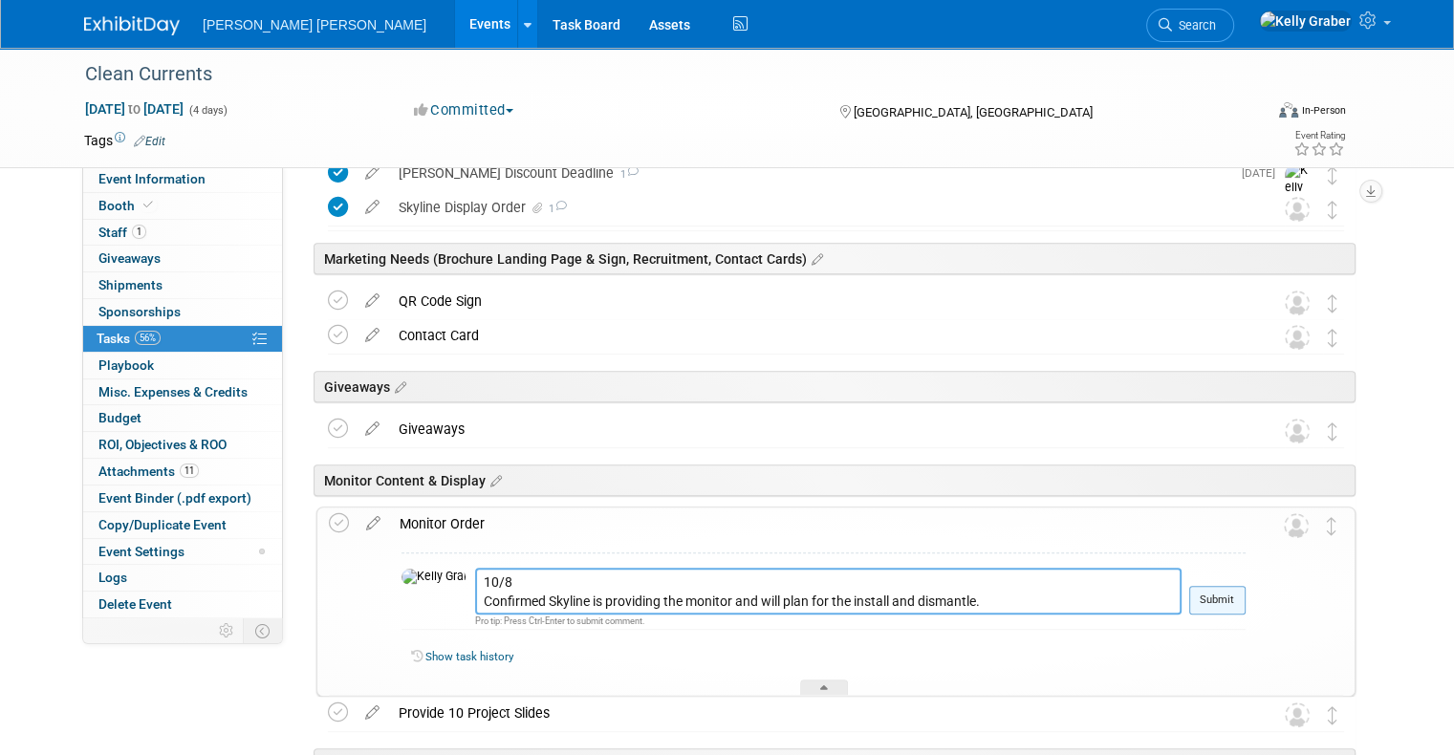
type textarea "10/8 Confirmed Skyline is providing the monitor and will plan for the install a…"
click at [1229, 596] on button "Submit" at bounding box center [1217, 600] width 56 height 29
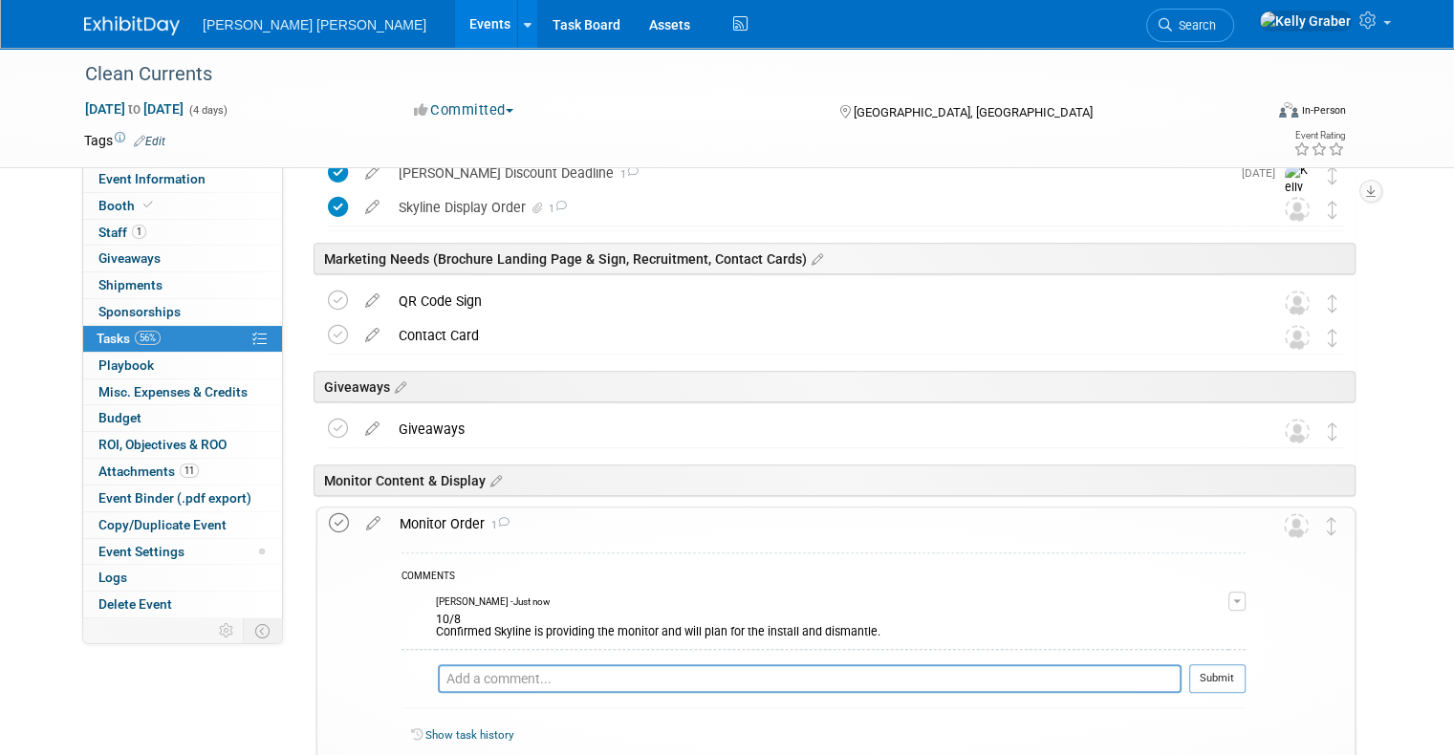
click at [329, 520] on icon at bounding box center [339, 523] width 20 height 20
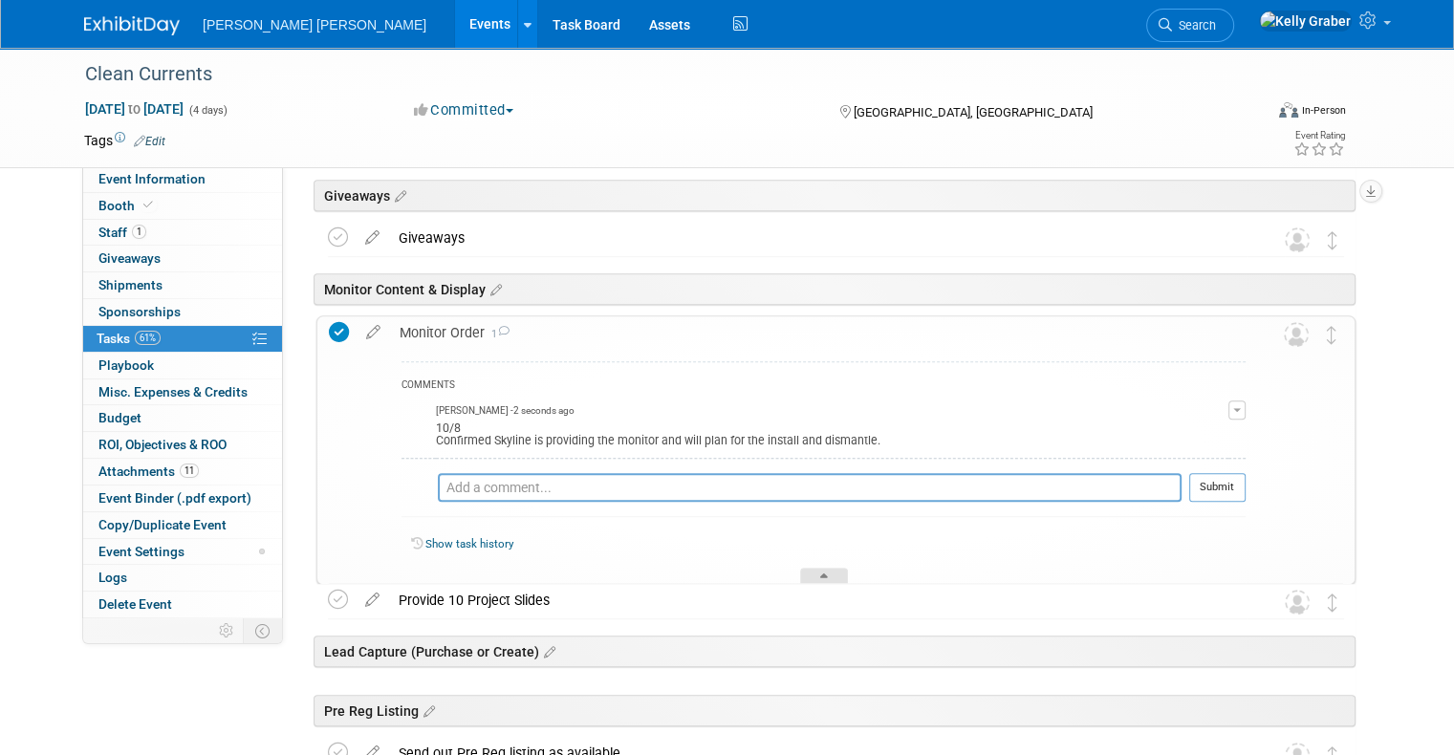
click at [802, 570] on div at bounding box center [824, 576] width 48 height 16
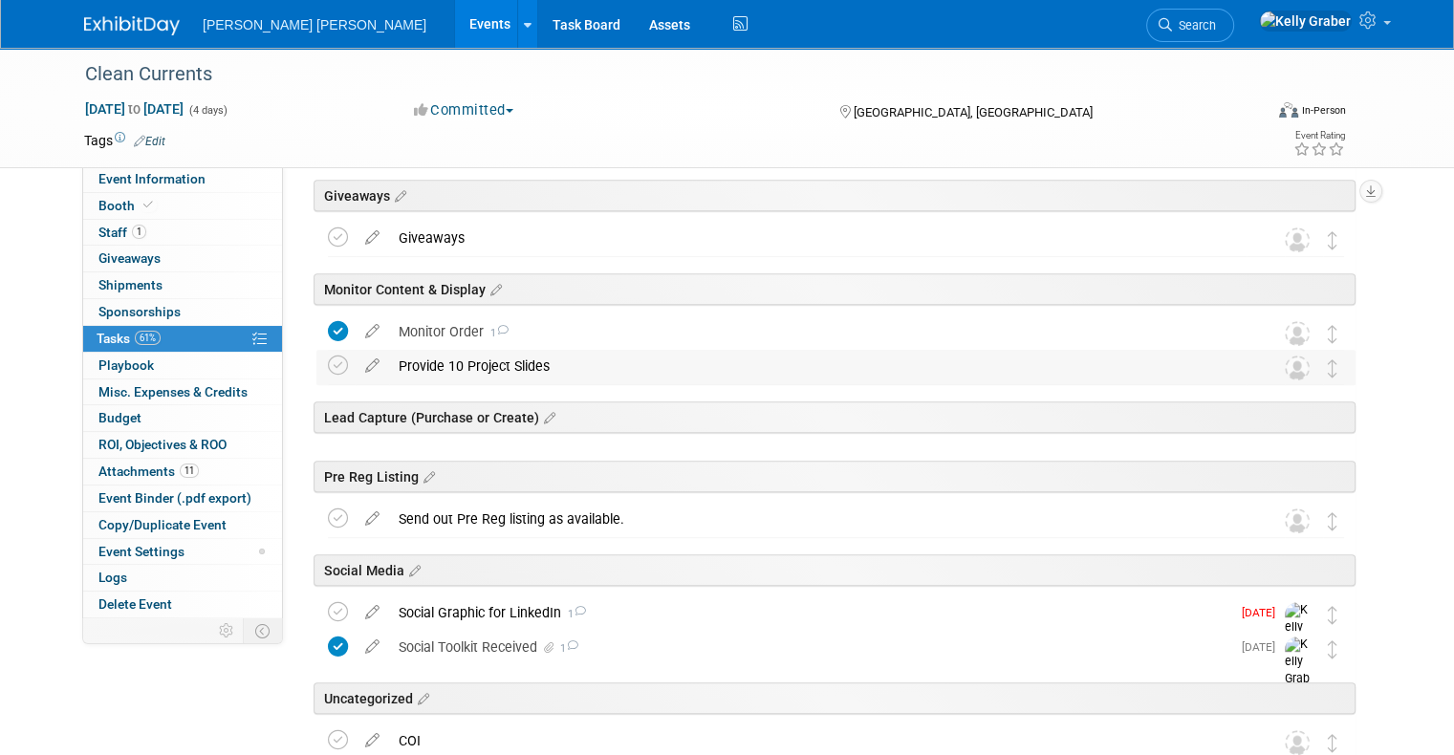
click at [627, 371] on div "Provide 10 Project Slides" at bounding box center [817, 366] width 857 height 33
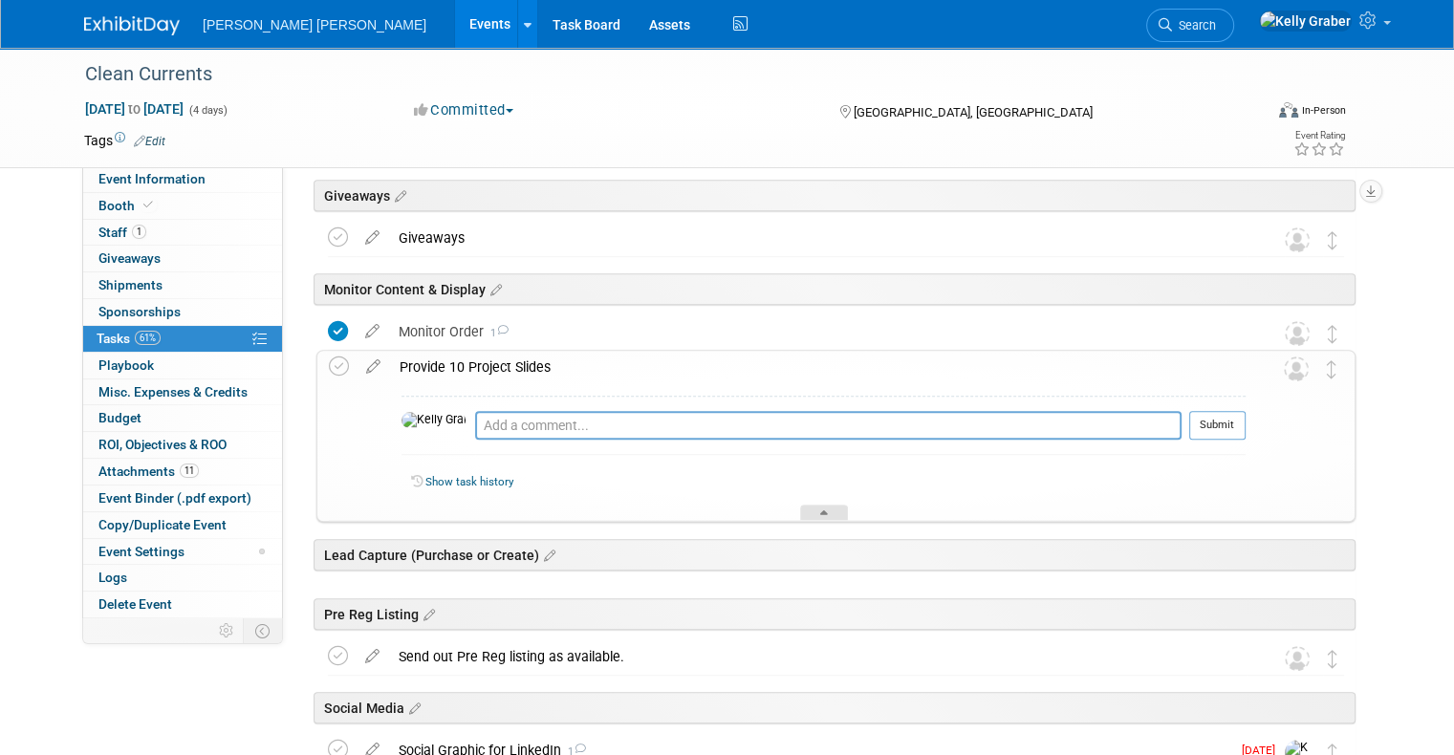
click at [824, 507] on div at bounding box center [824, 513] width 48 height 16
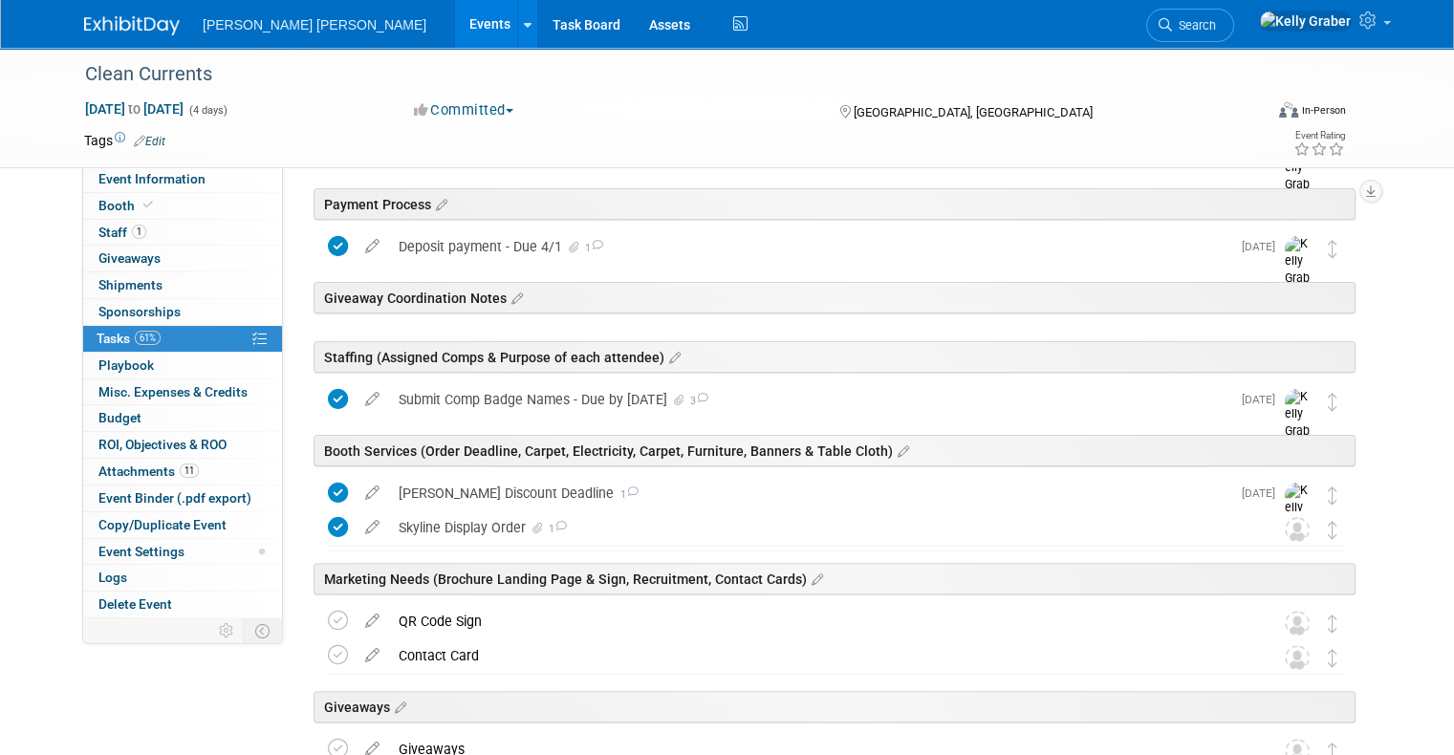
scroll to position [382, 0]
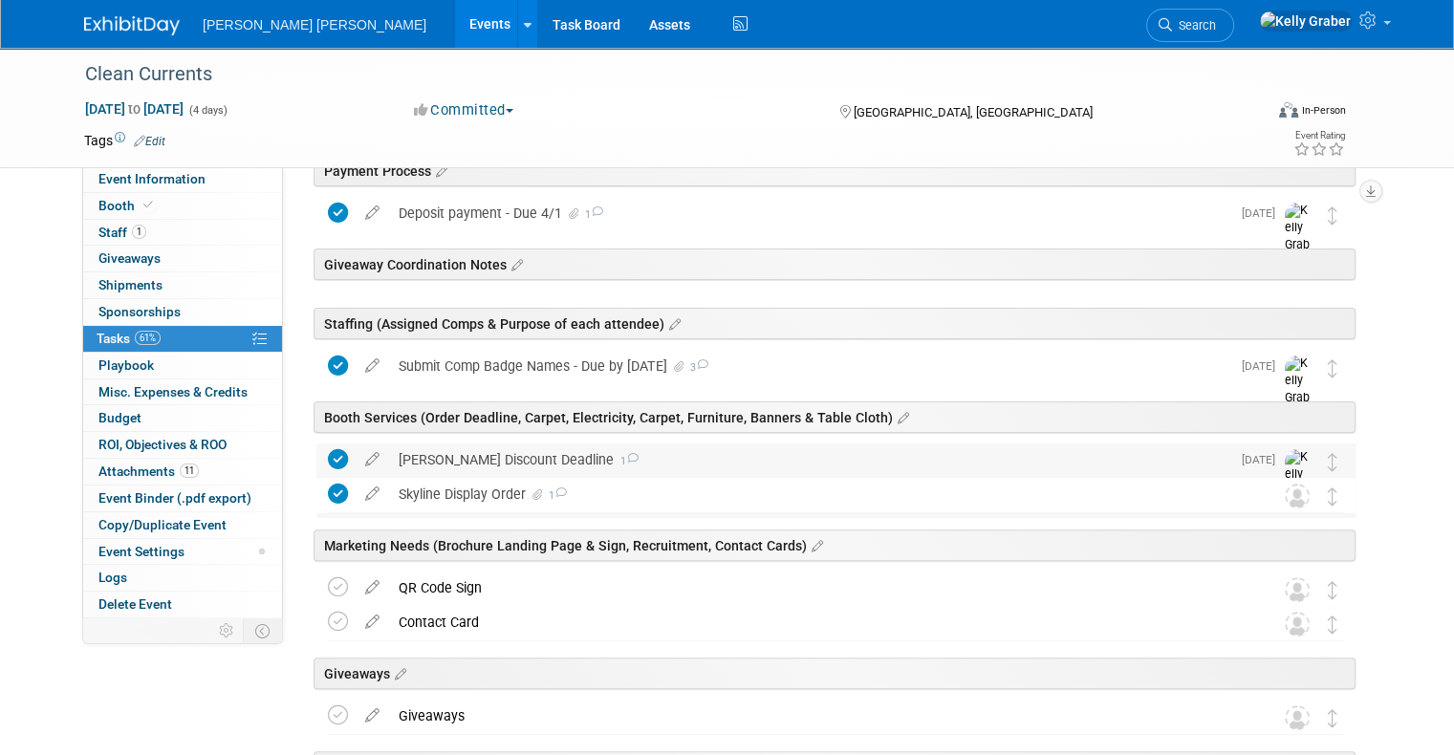
click at [550, 461] on div "Freeman Discount Deadline 1" at bounding box center [809, 460] width 841 height 33
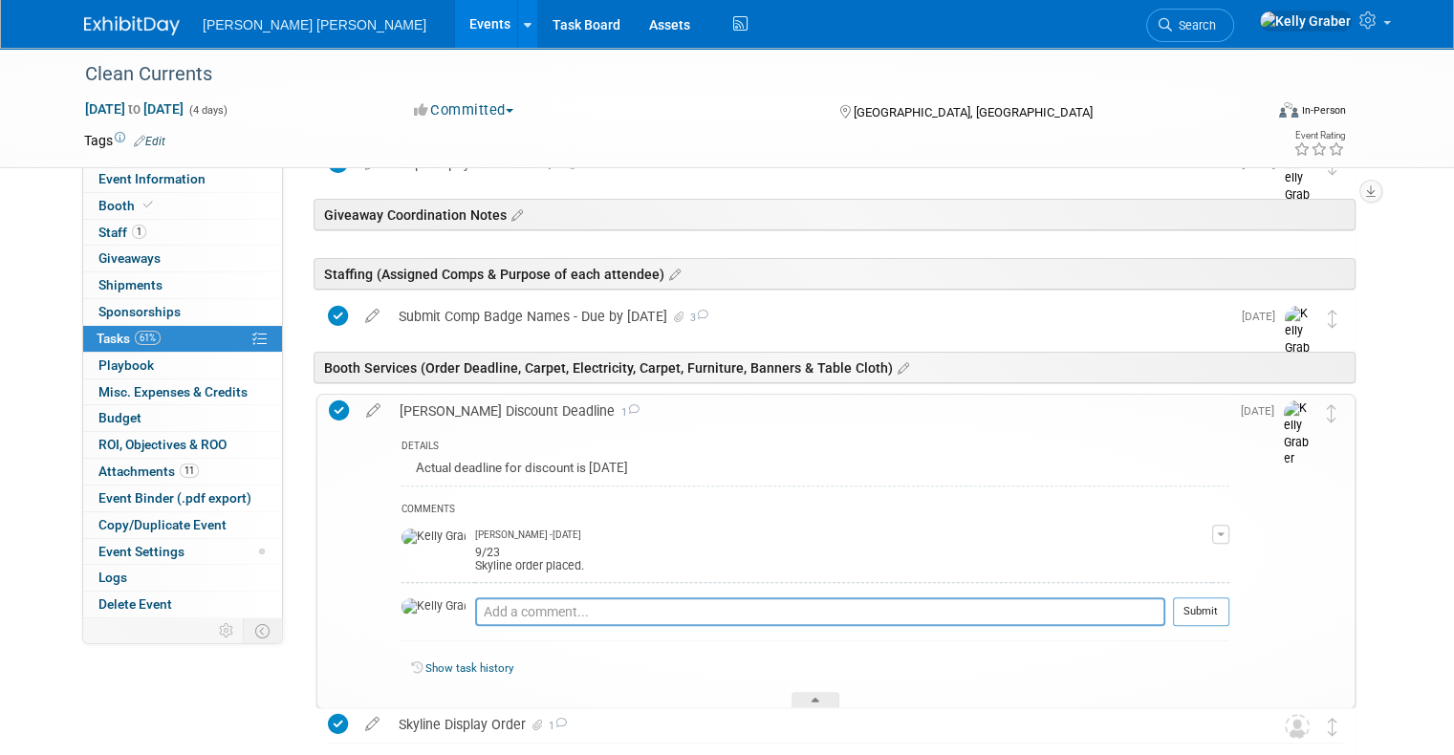
scroll to position [478, 0]
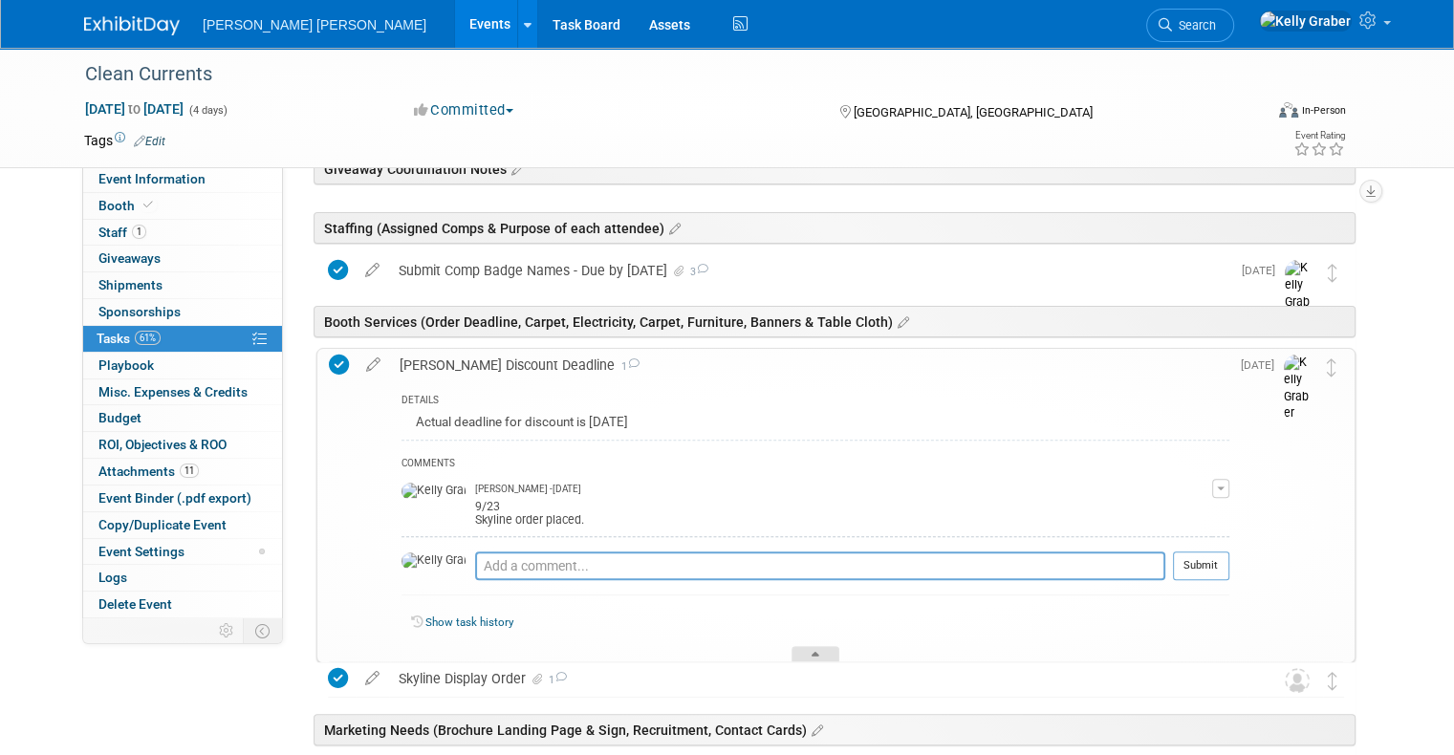
click at [813, 652] on icon at bounding box center [816, 657] width 8 height 11
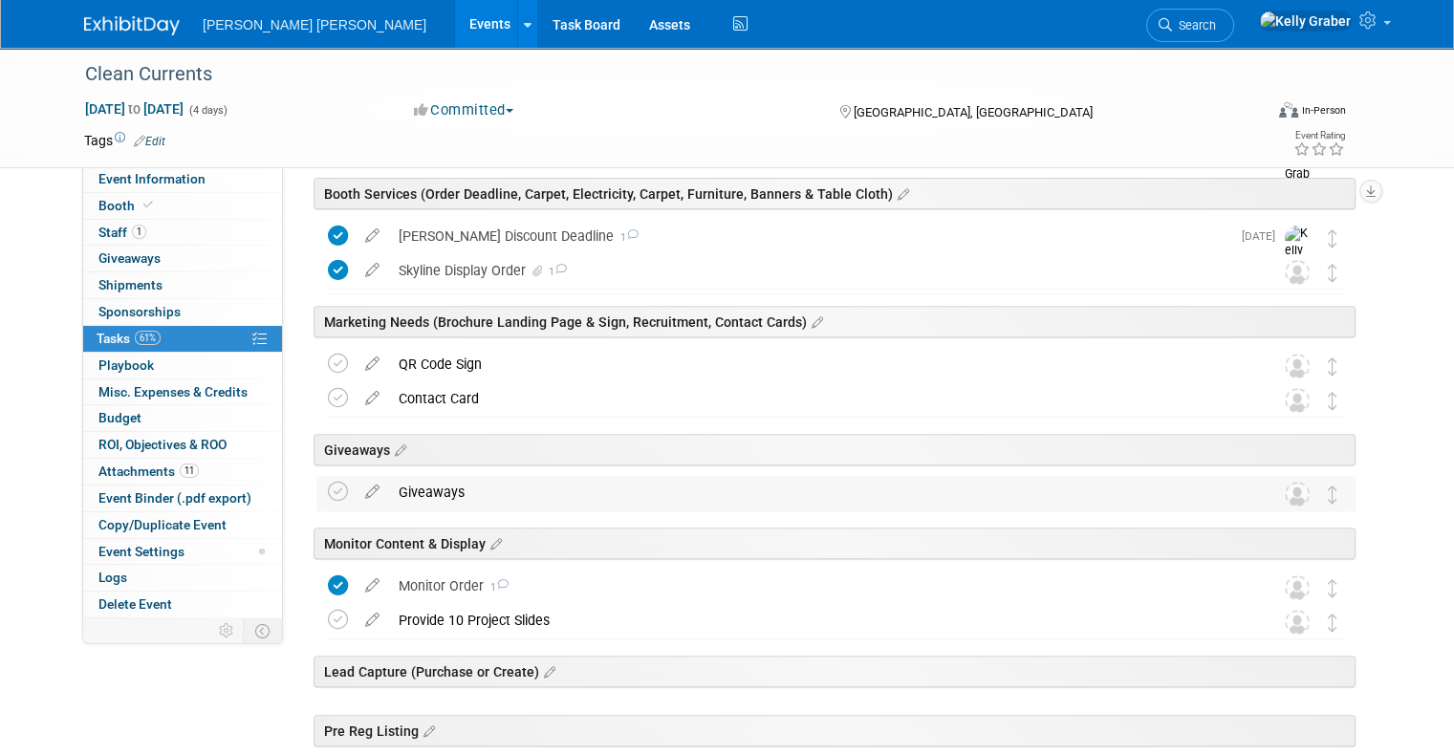
scroll to position [574, 0]
